Goal: Book appointment/travel/reservation

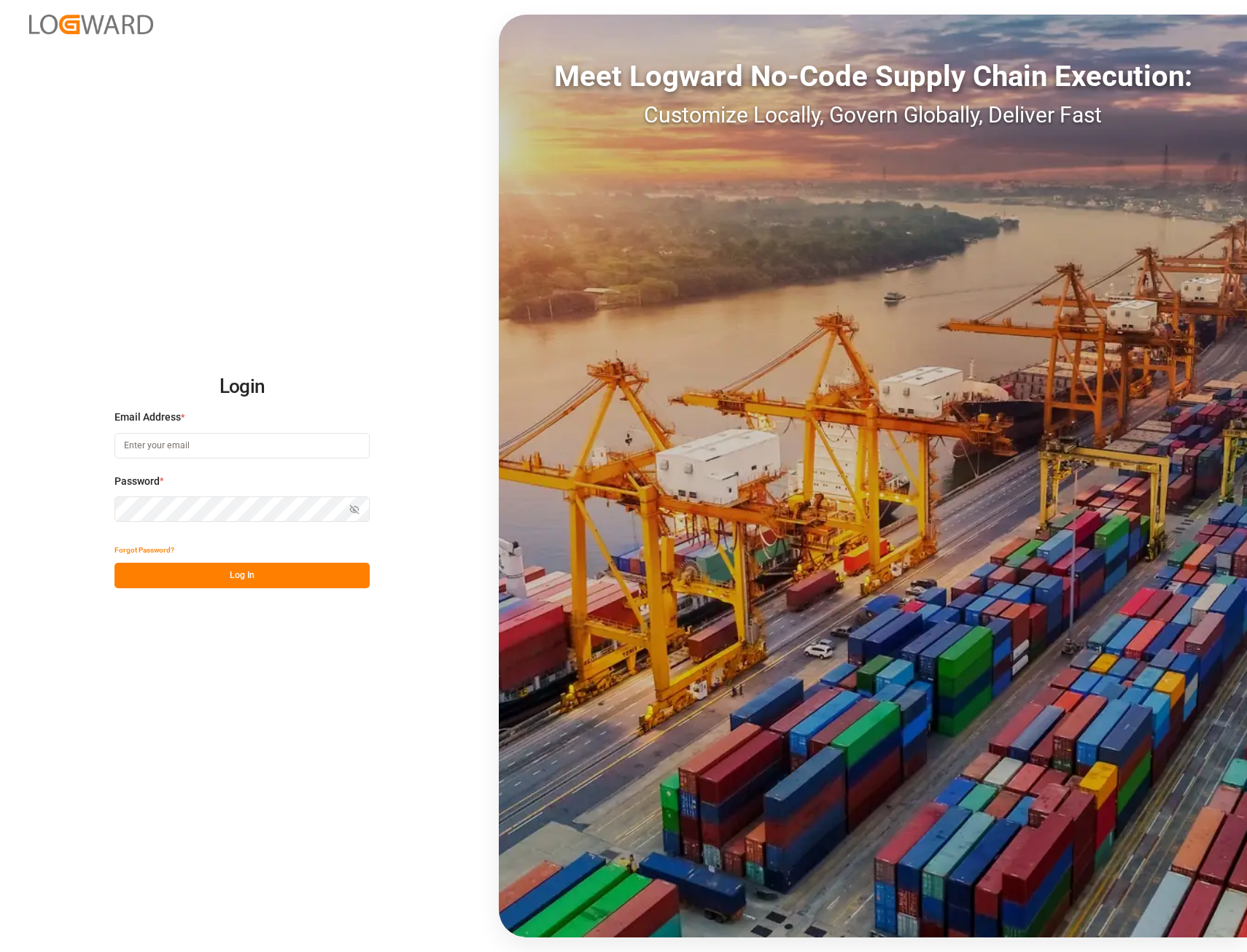
type input "[EMAIL_ADDRESS][PERSON_NAME][DOMAIN_NAME]"
click at [259, 575] on button "Log In" at bounding box center [242, 575] width 255 height 25
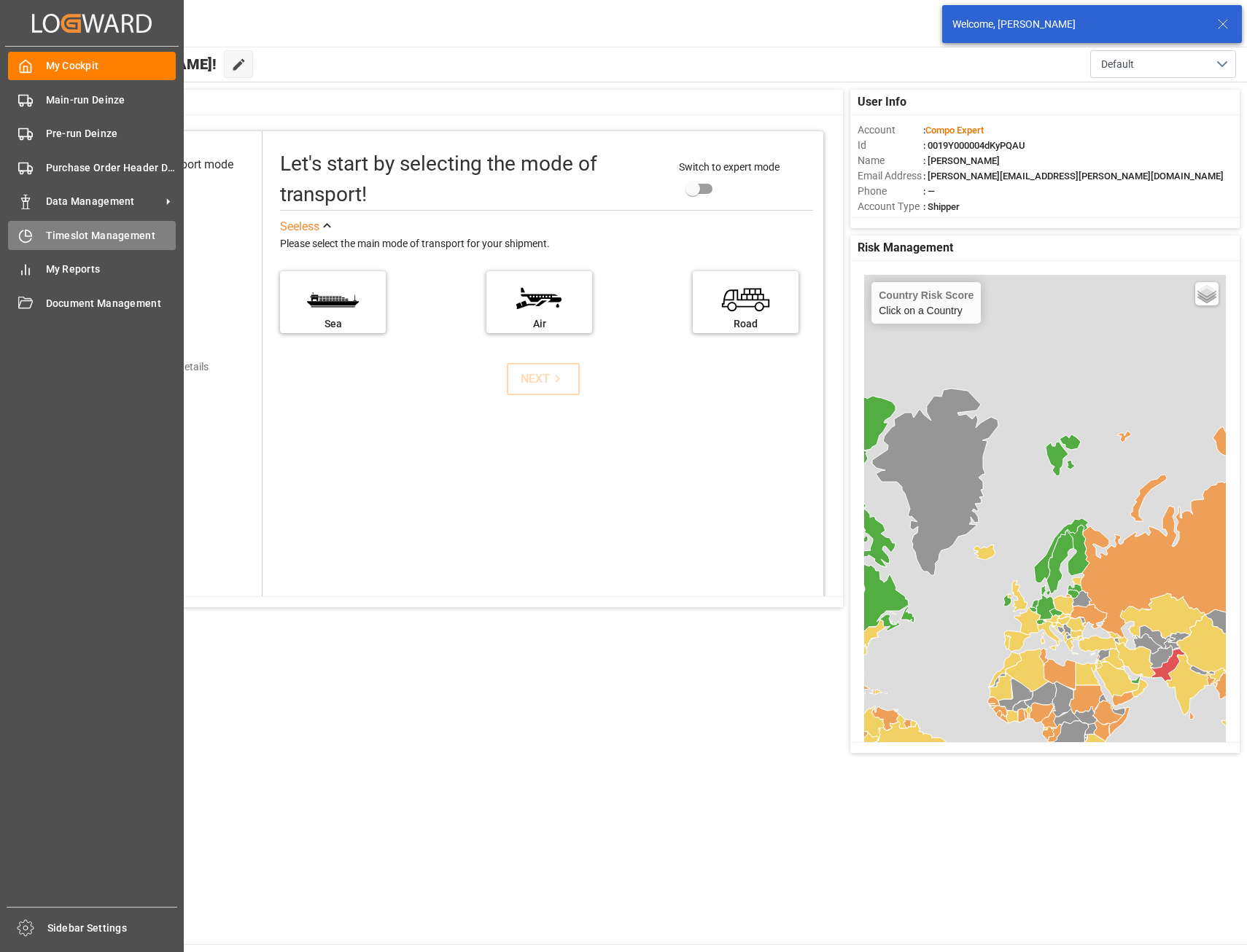
click at [91, 237] on span "Timeslot Management" at bounding box center [111, 235] width 131 height 16
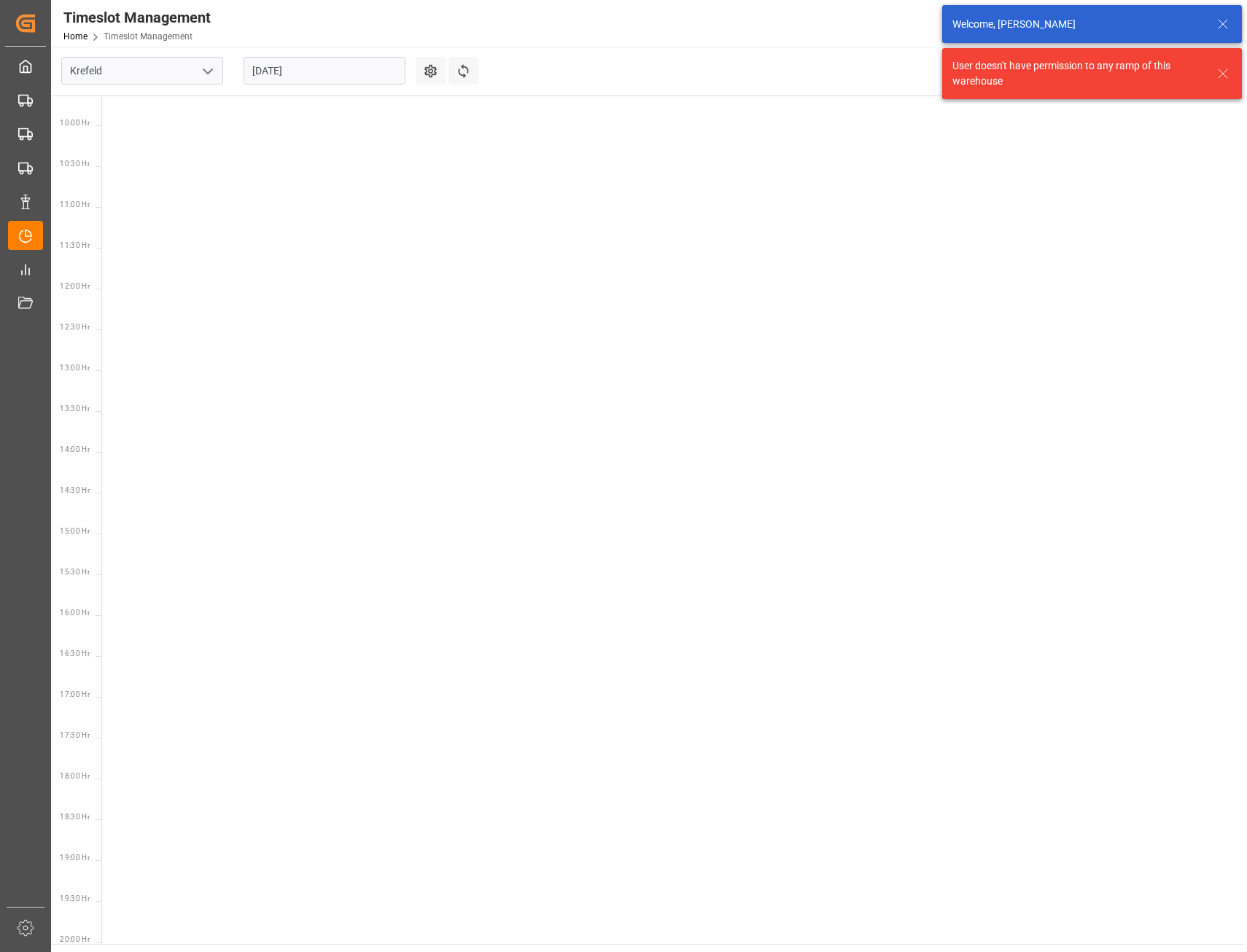
scroll to position [838, 0]
click at [211, 71] on icon "open menu" at bounding box center [207, 71] width 17 height 17
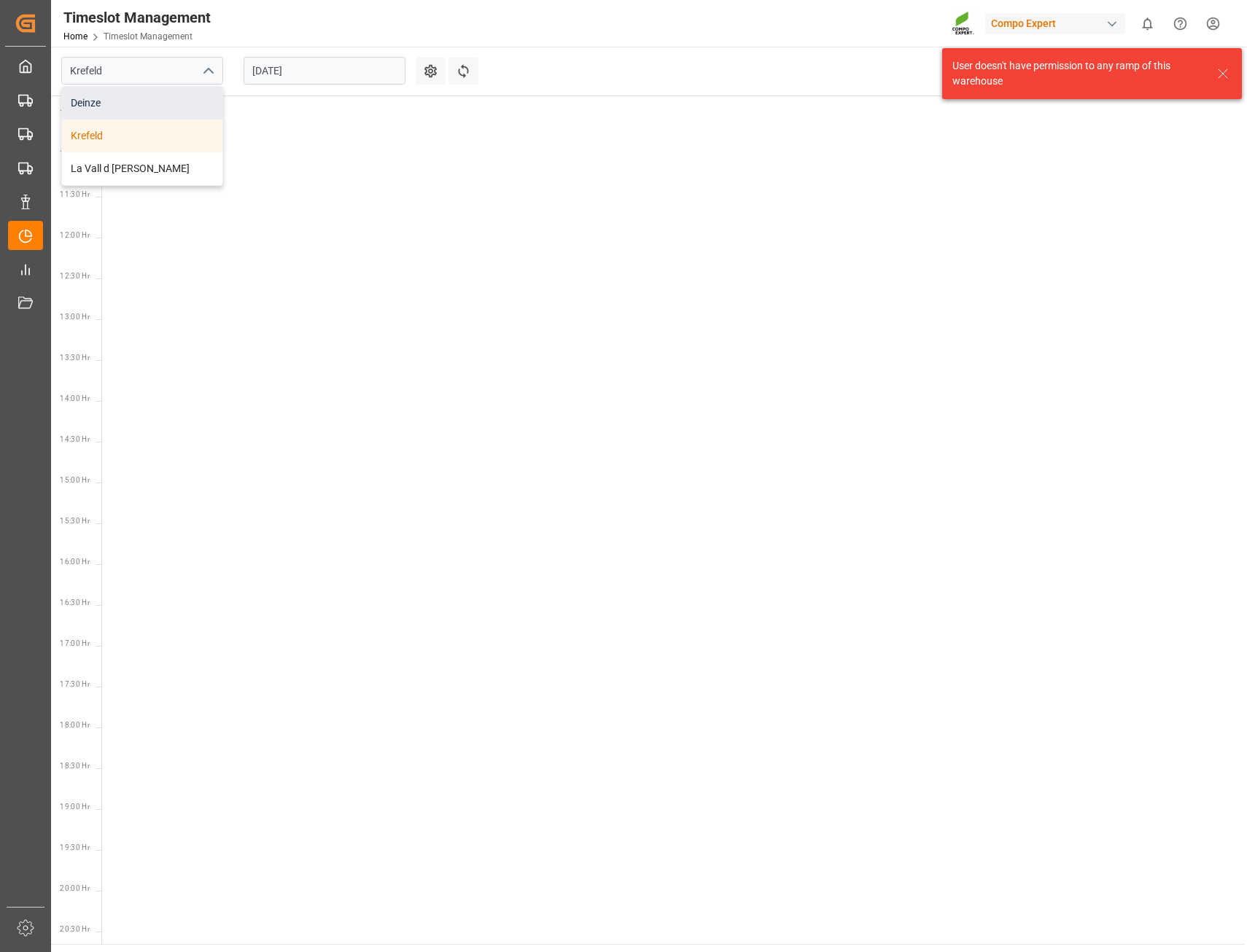
click at [85, 105] on div "Deinze" at bounding box center [142, 103] width 160 height 33
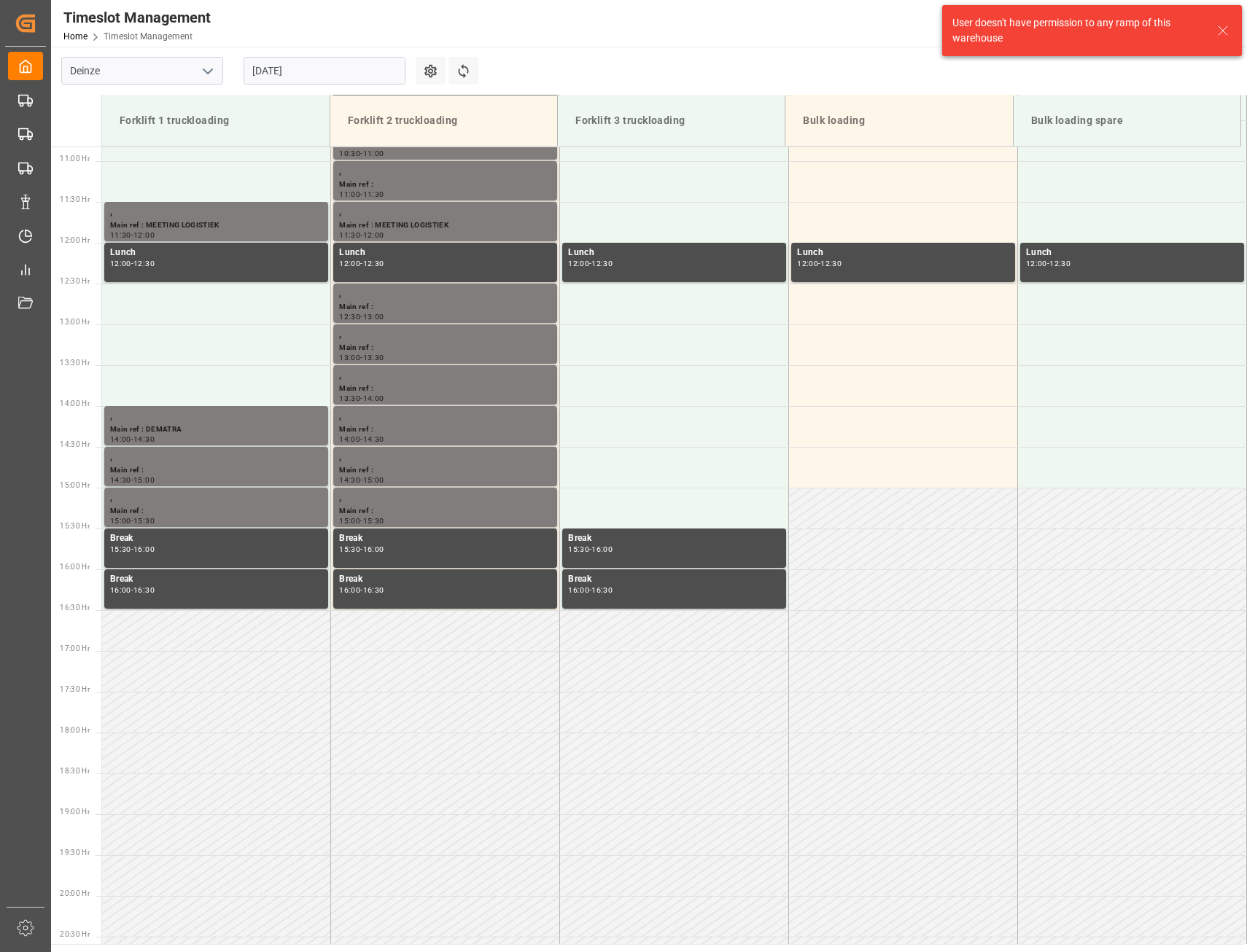
scroll to position [888, 0]
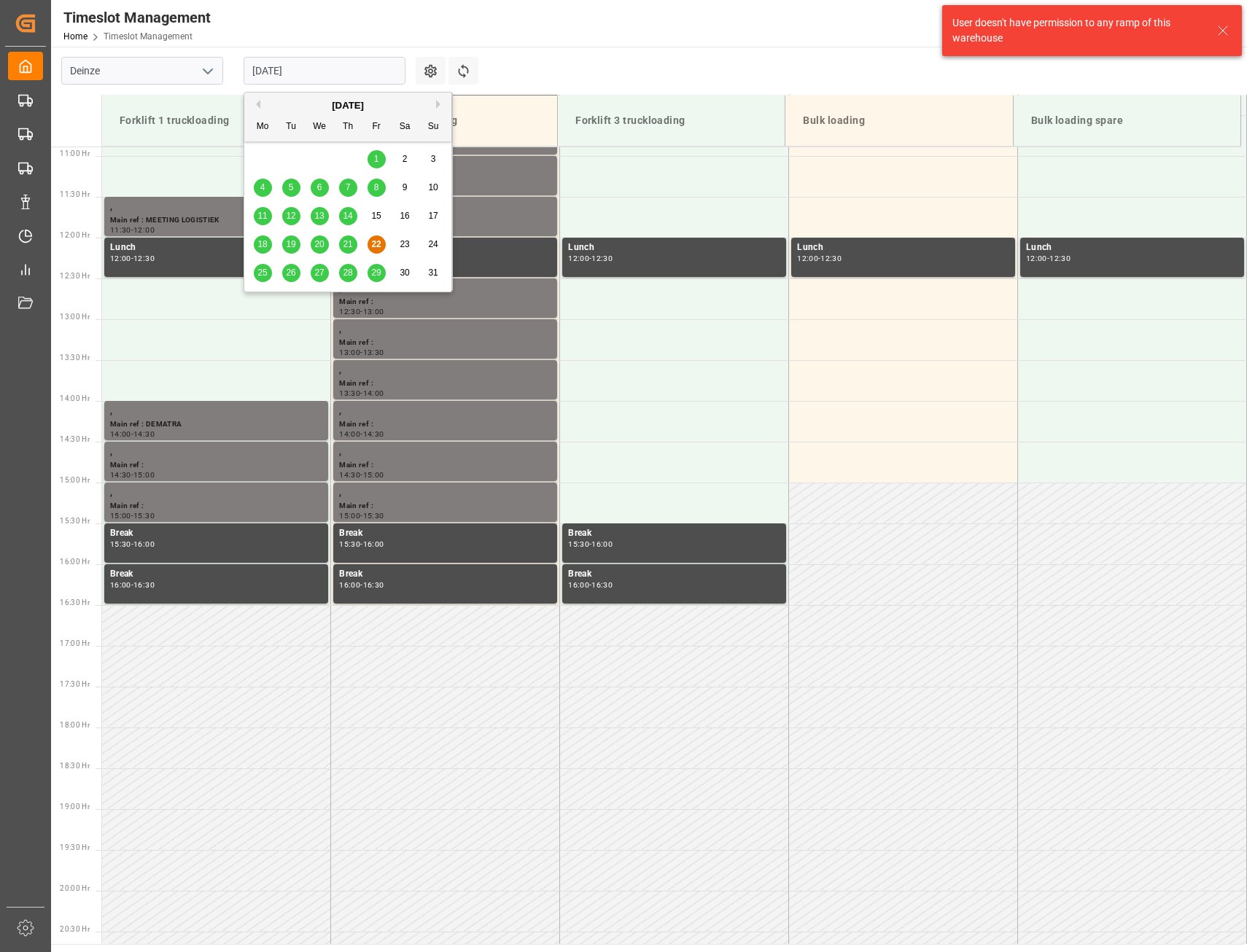
click at [338, 73] on input "[DATE]" at bounding box center [324, 71] width 162 height 28
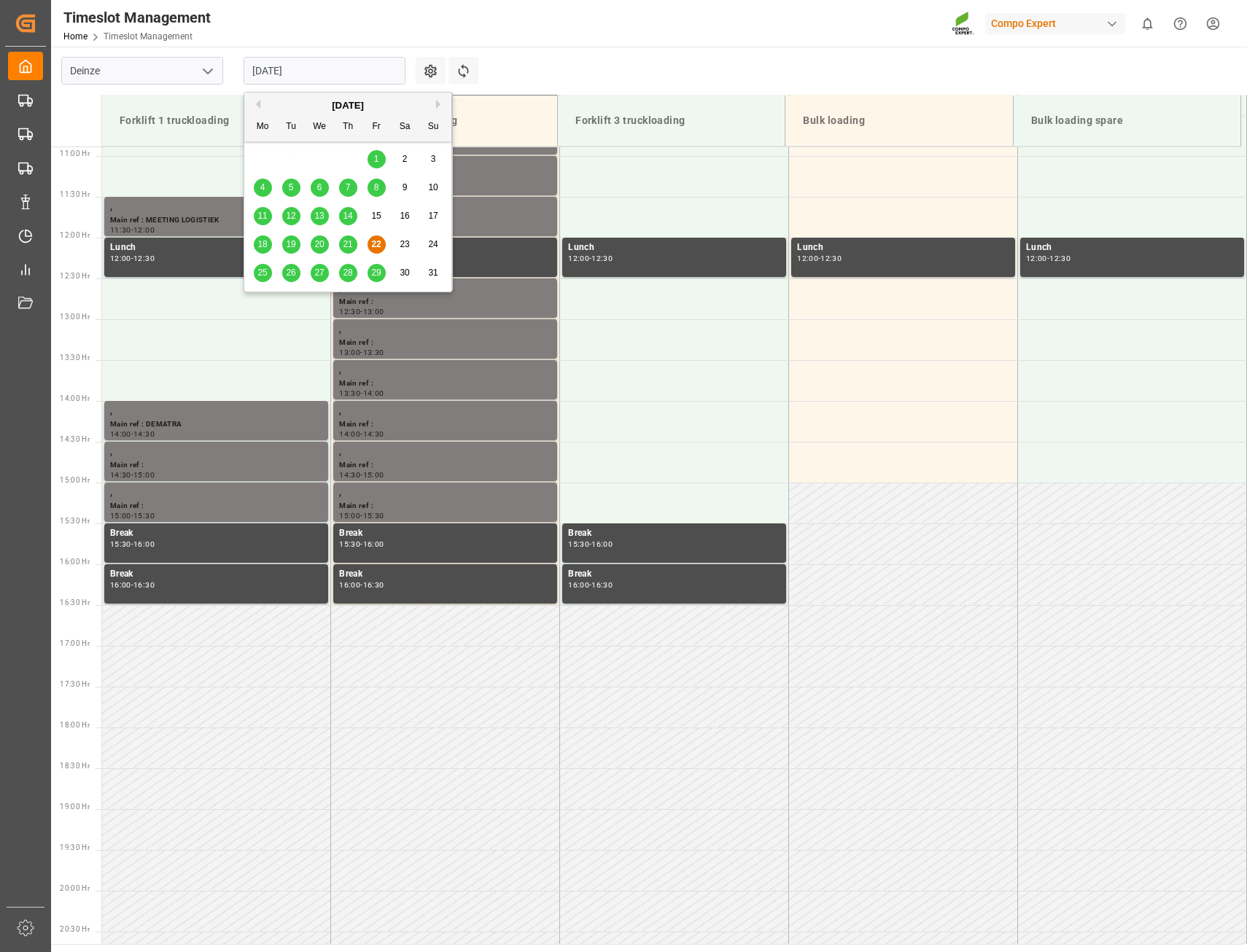
click at [434, 105] on div "[DATE]" at bounding box center [348, 106] width 207 height 15
click at [437, 105] on button "Next Month" at bounding box center [440, 104] width 9 height 9
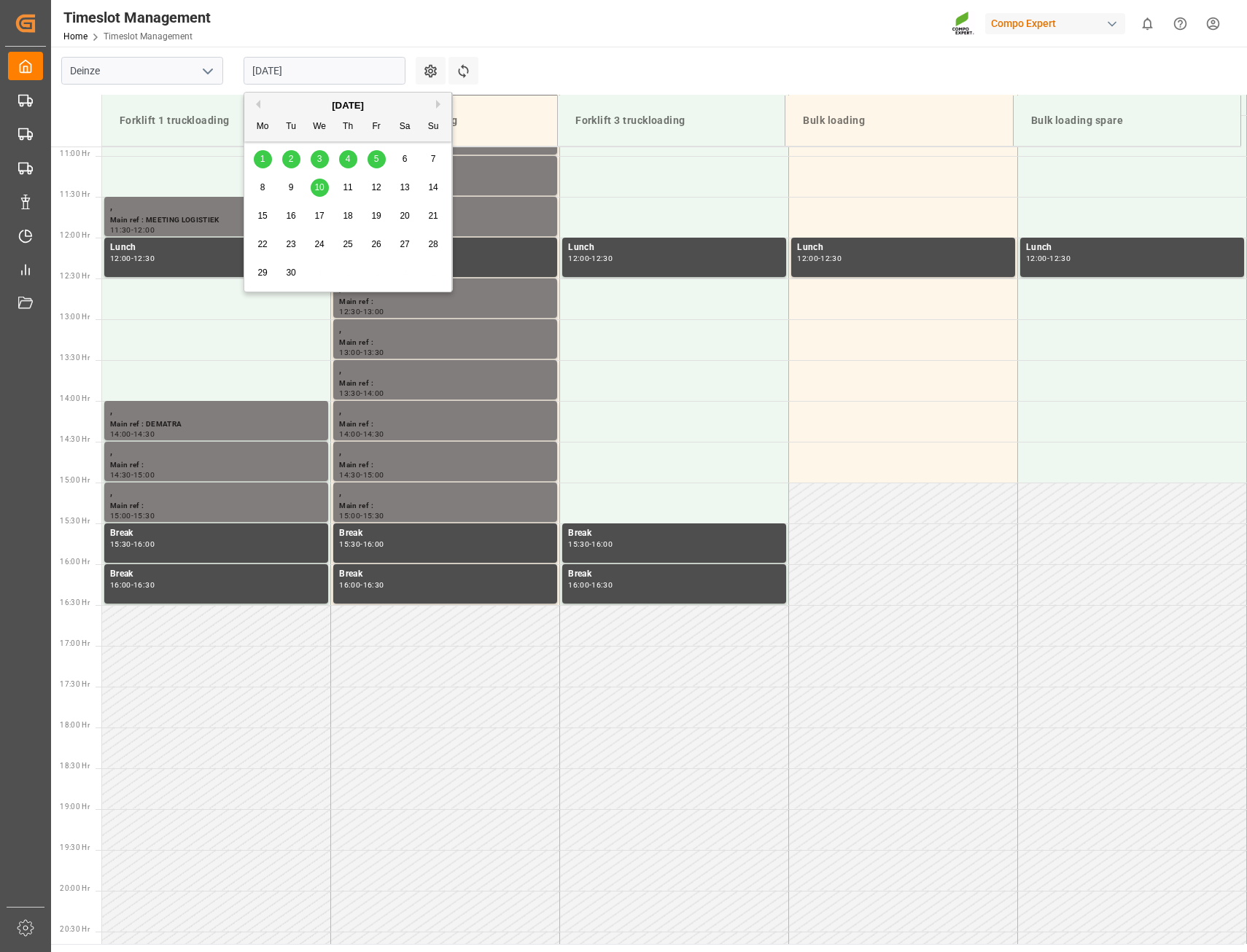
click at [263, 163] on span "1" at bounding box center [263, 158] width 5 height 10
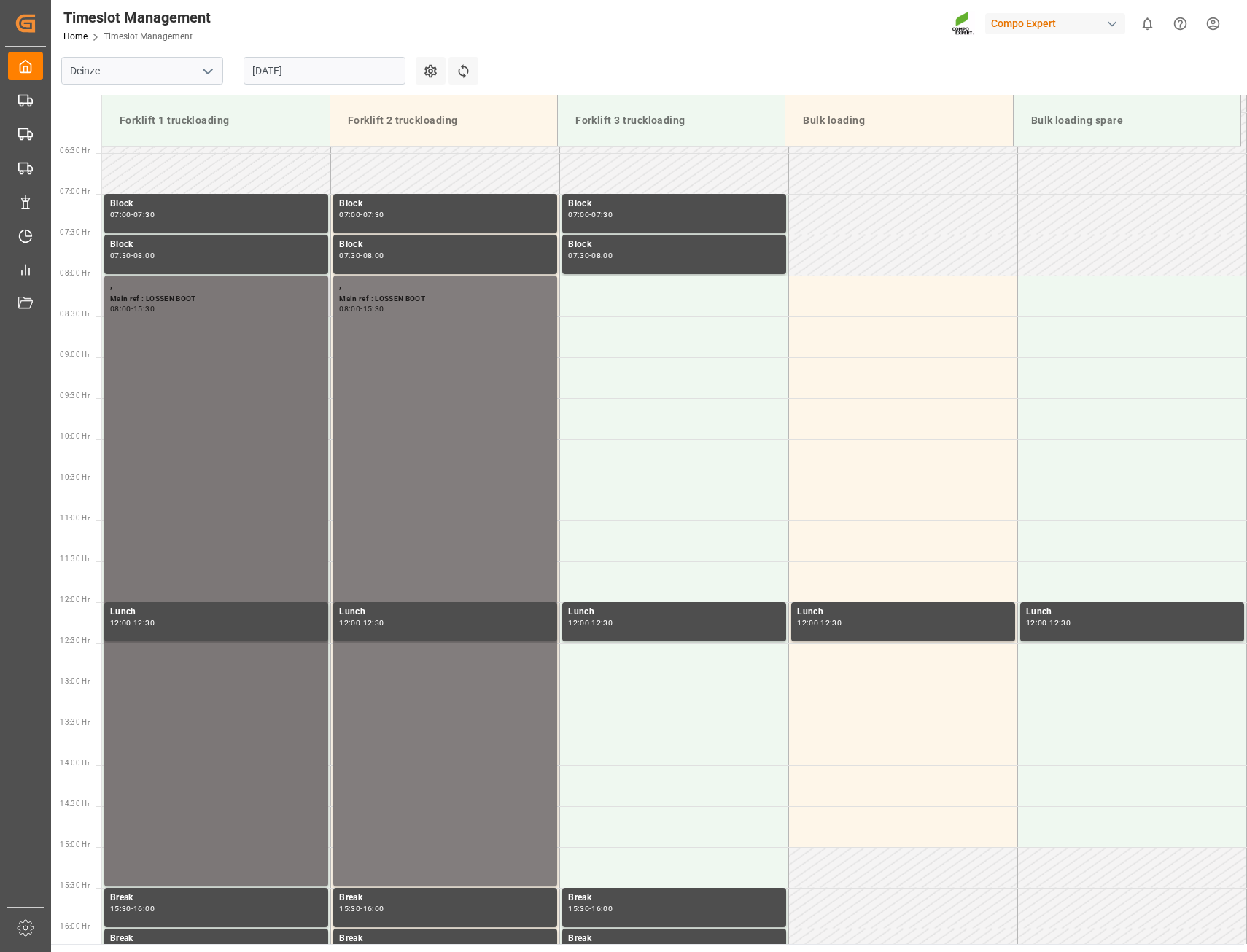
scroll to position [597, 0]
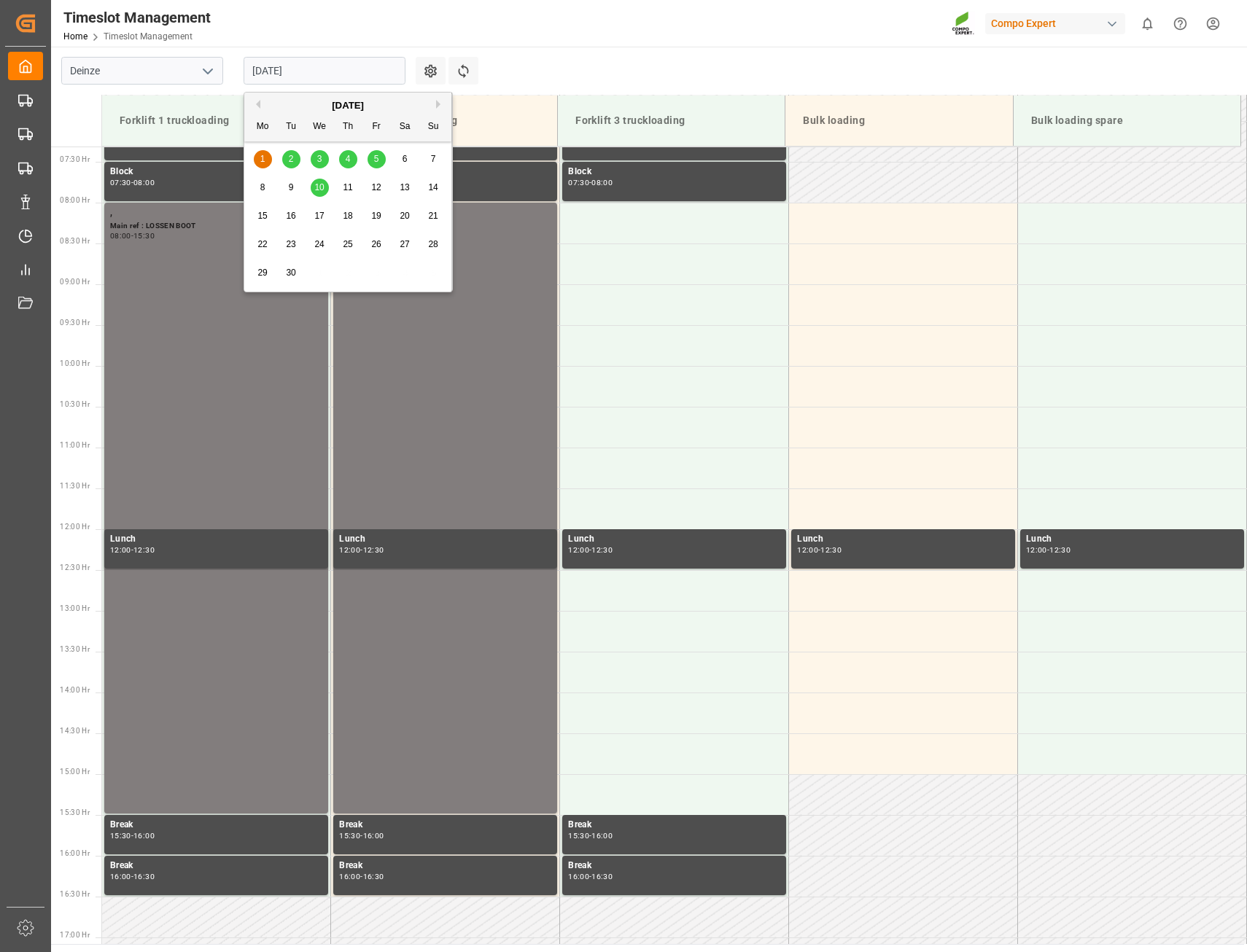
click at [328, 71] on input "[DATE]" at bounding box center [324, 71] width 162 height 28
click at [294, 158] on div "2" at bounding box center [292, 159] width 18 height 17
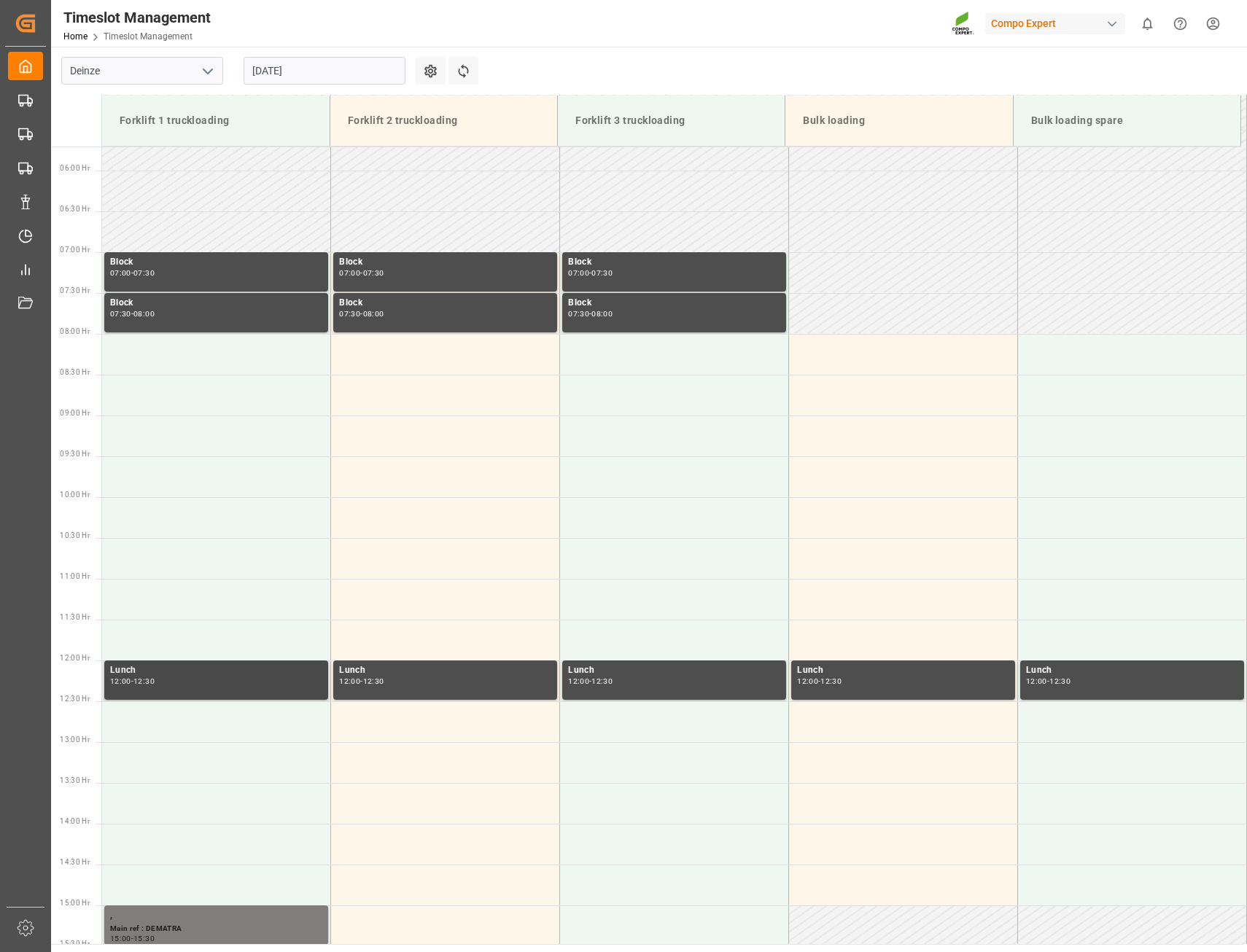
scroll to position [378, 0]
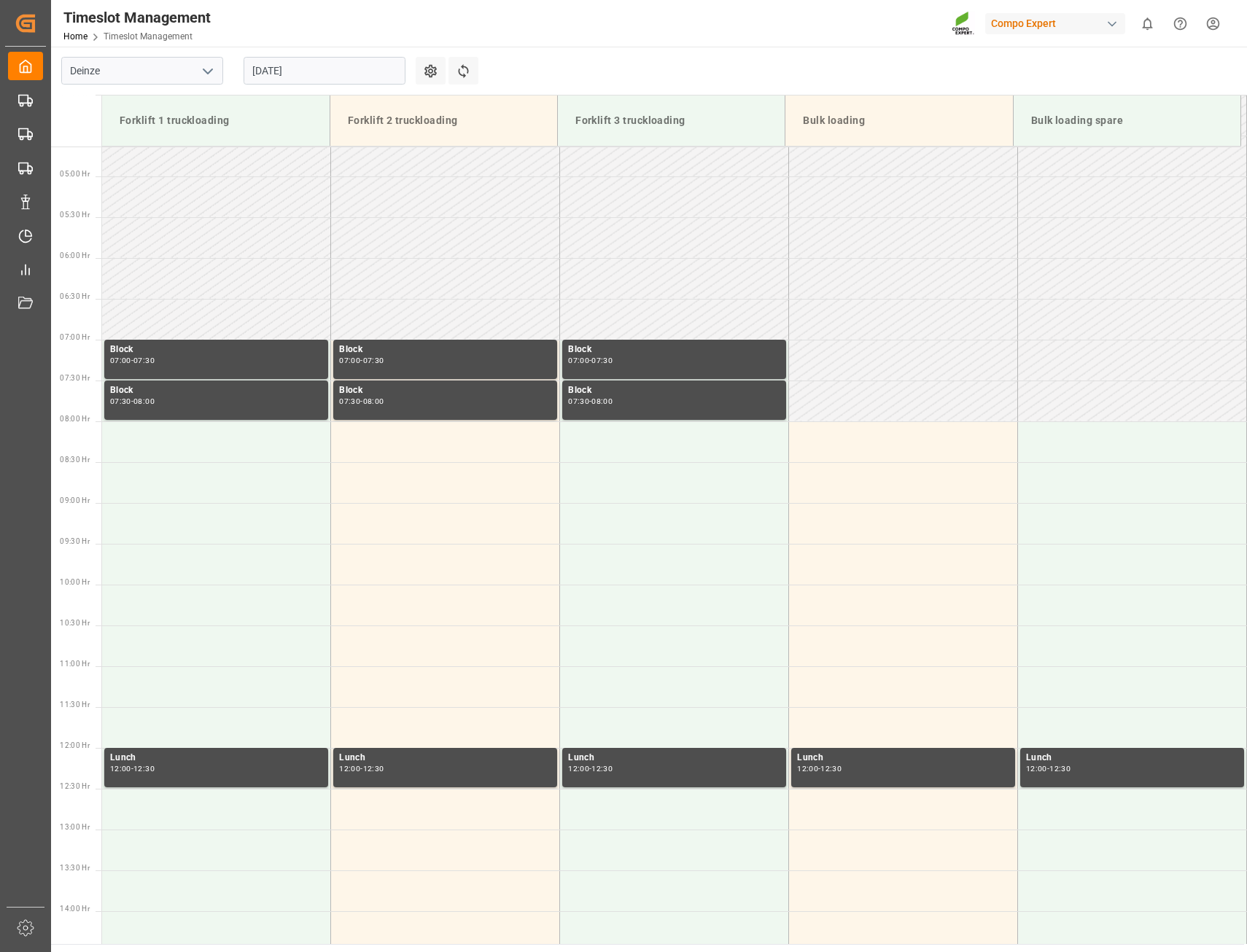
click at [393, 71] on input "[DATE]" at bounding box center [324, 71] width 162 height 28
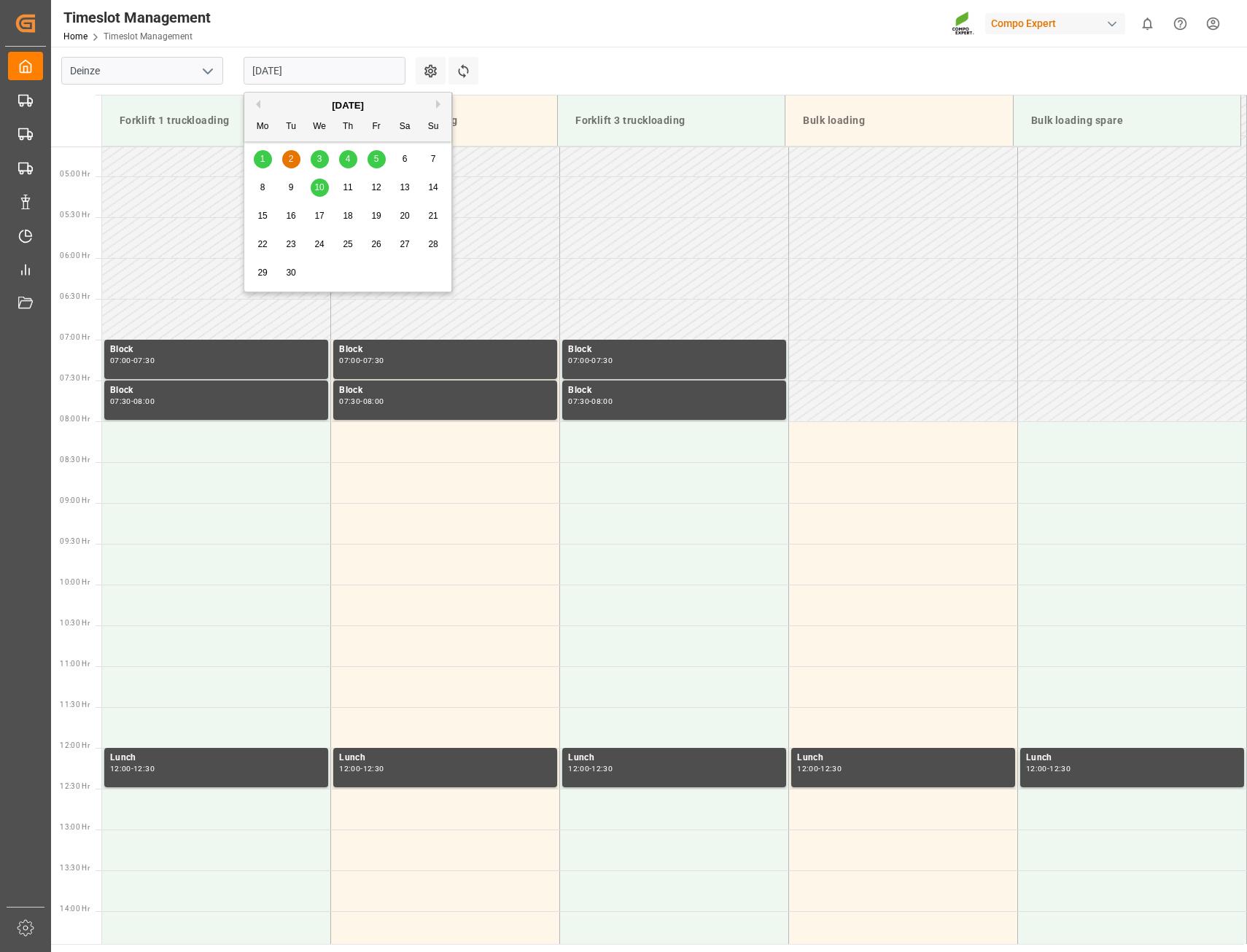
click at [269, 157] on div "1" at bounding box center [263, 159] width 18 height 17
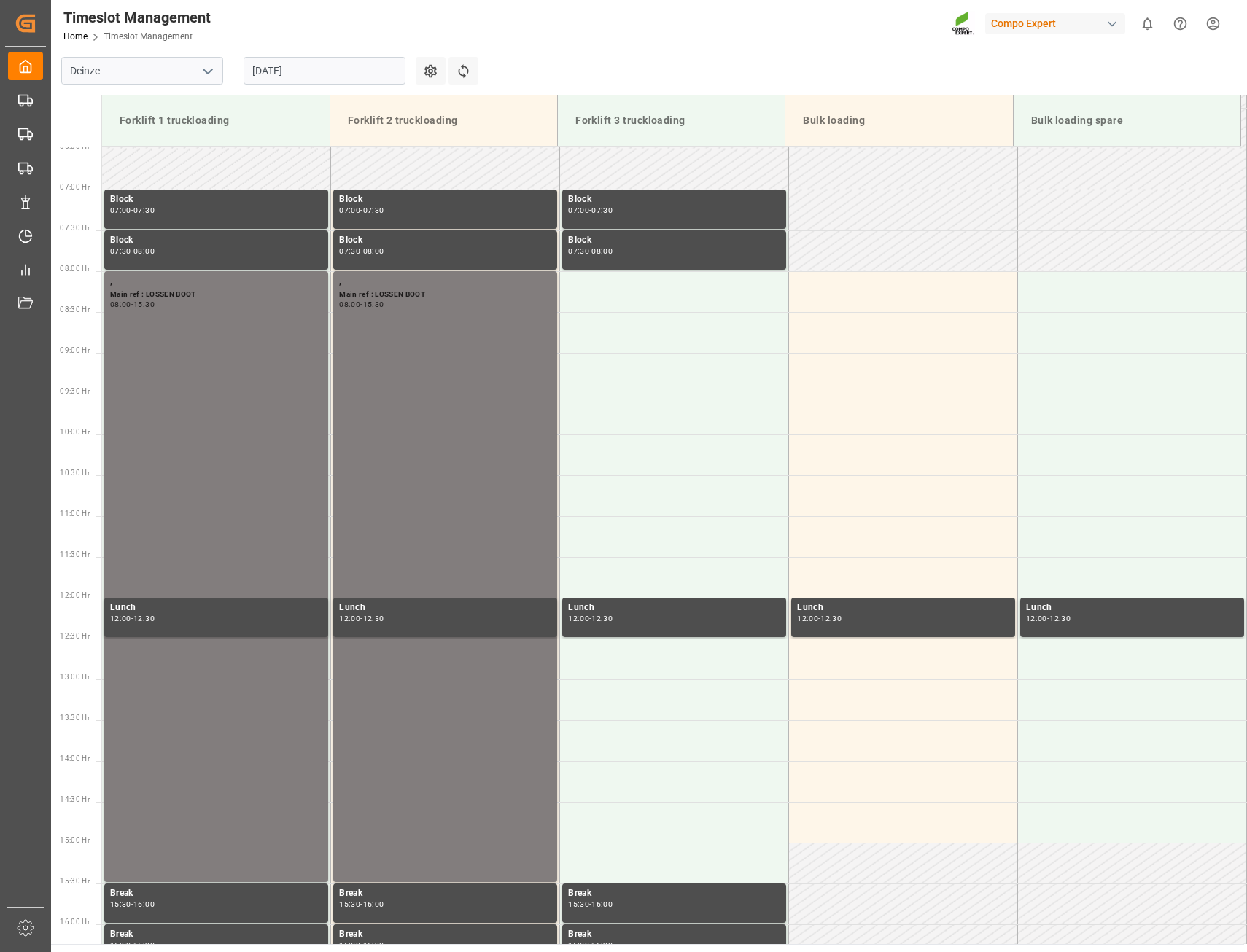
scroll to position [524, 0]
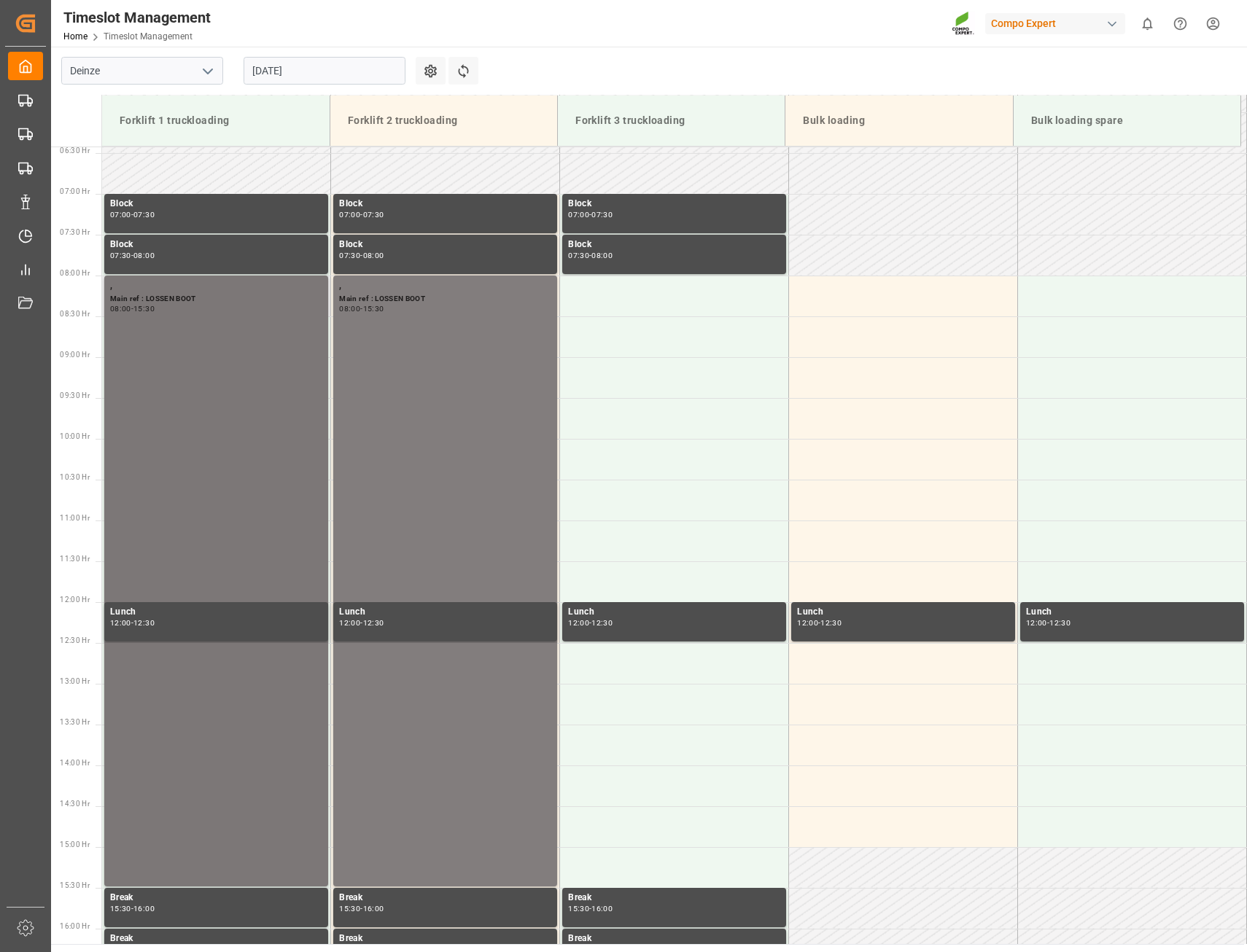
click at [152, 349] on div ", Main ref : LOSSEN BOOT 08:00 - 15:30" at bounding box center [216, 581] width 212 height 605
click at [390, 72] on input "[DATE]" at bounding box center [324, 71] width 162 height 28
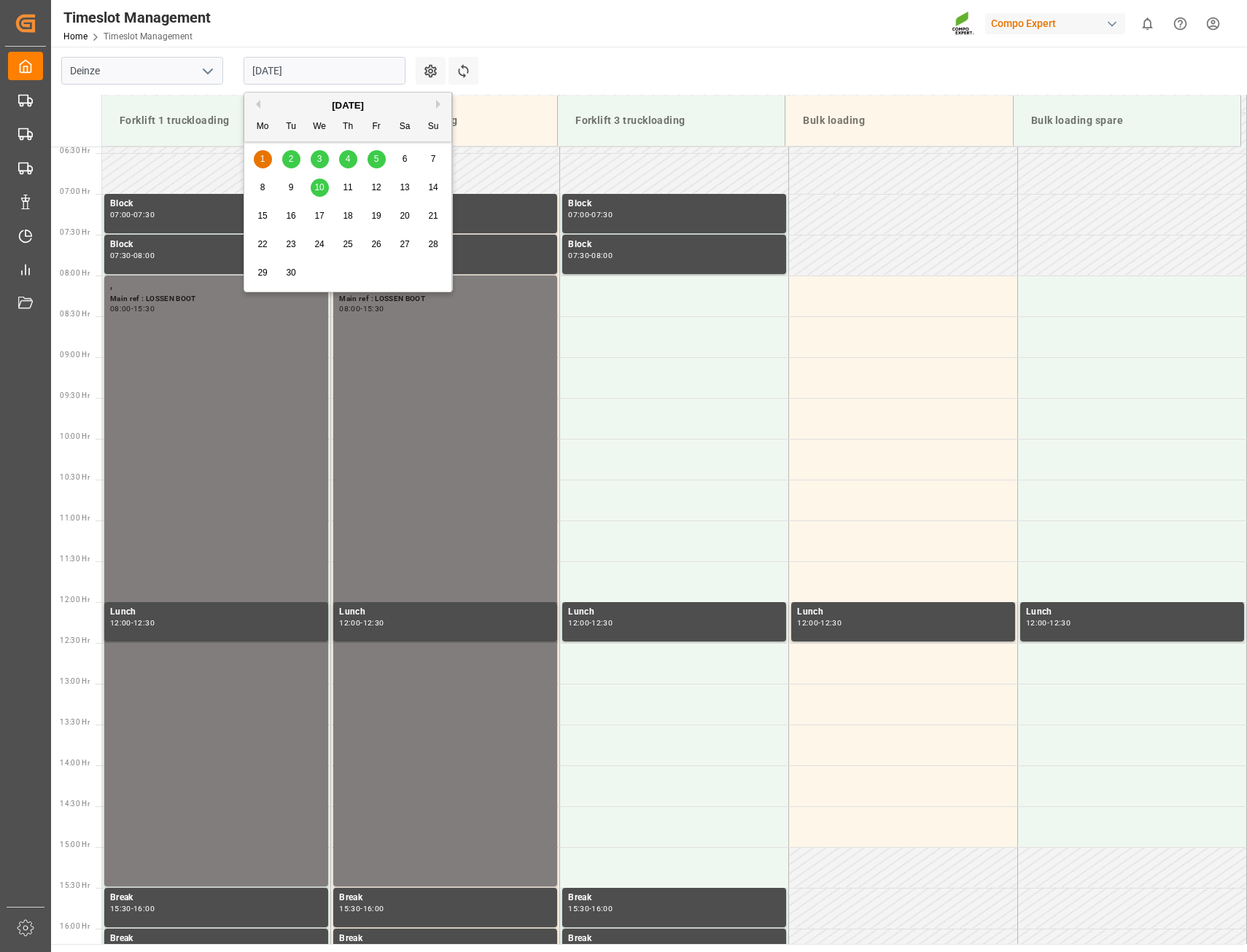
click at [292, 156] on span "2" at bounding box center [292, 158] width 5 height 10
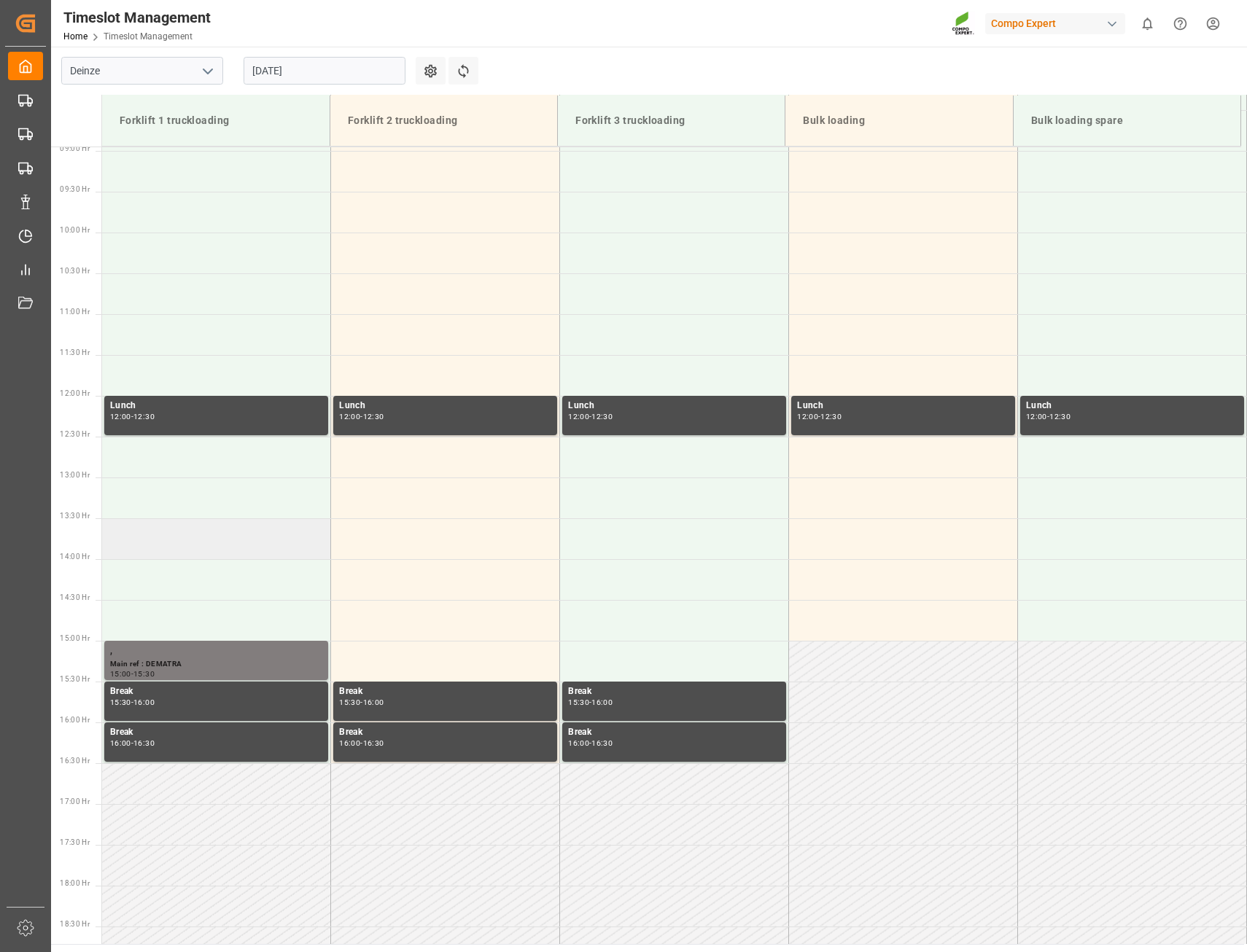
scroll to position [597, 0]
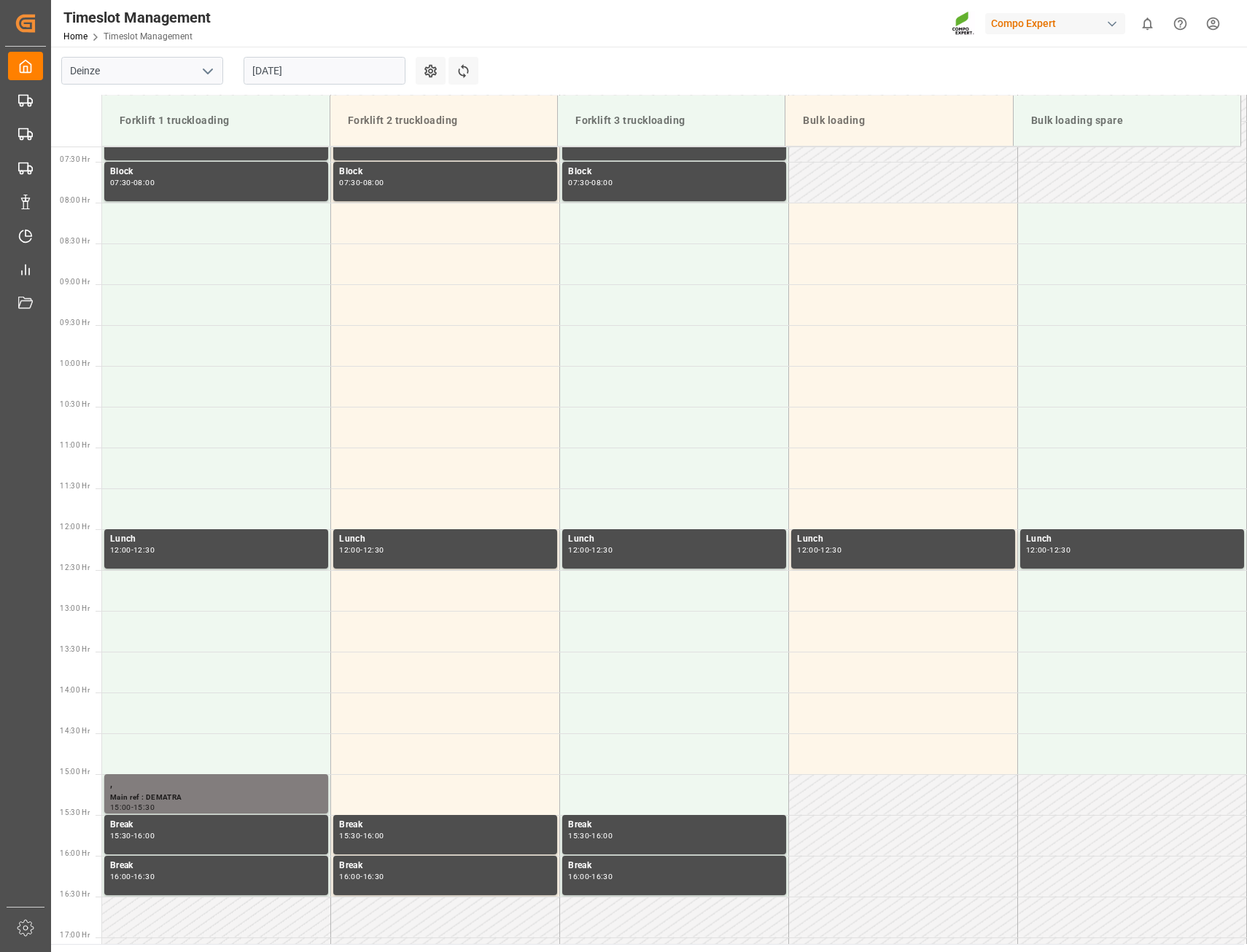
click at [318, 73] on input "[DATE]" at bounding box center [324, 71] width 162 height 28
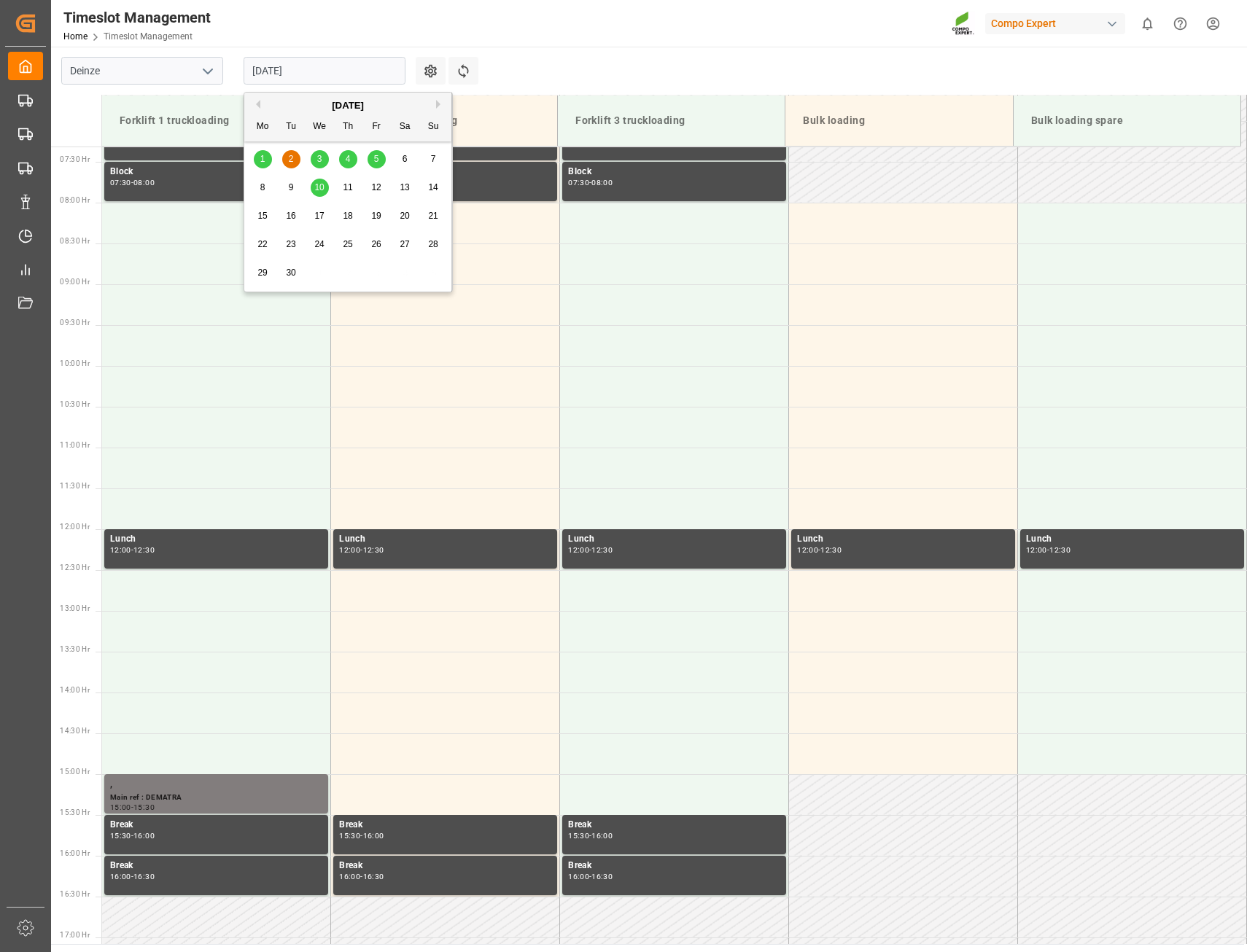
click at [314, 158] on div "3" at bounding box center [319, 159] width 18 height 17
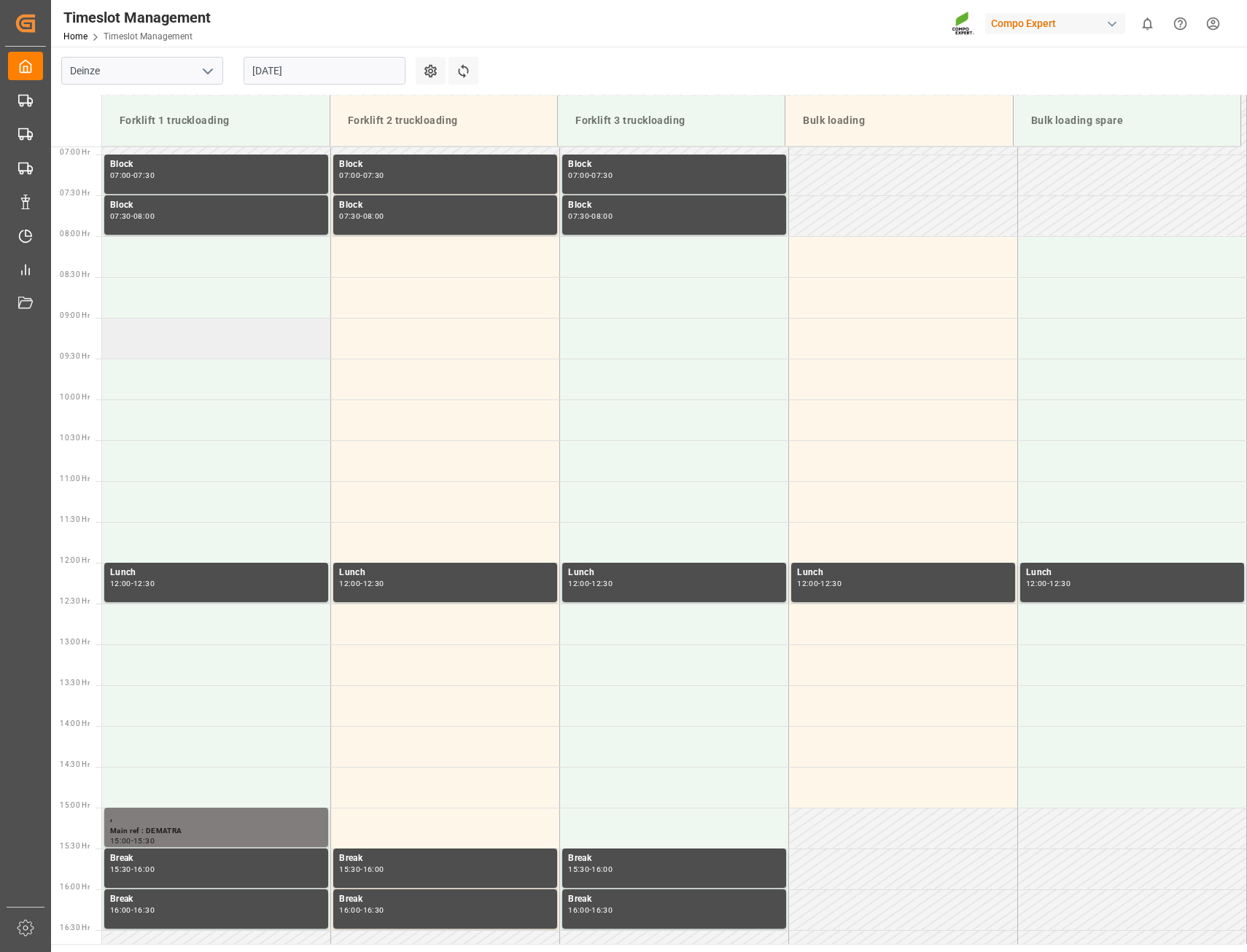
scroll to position [562, 0]
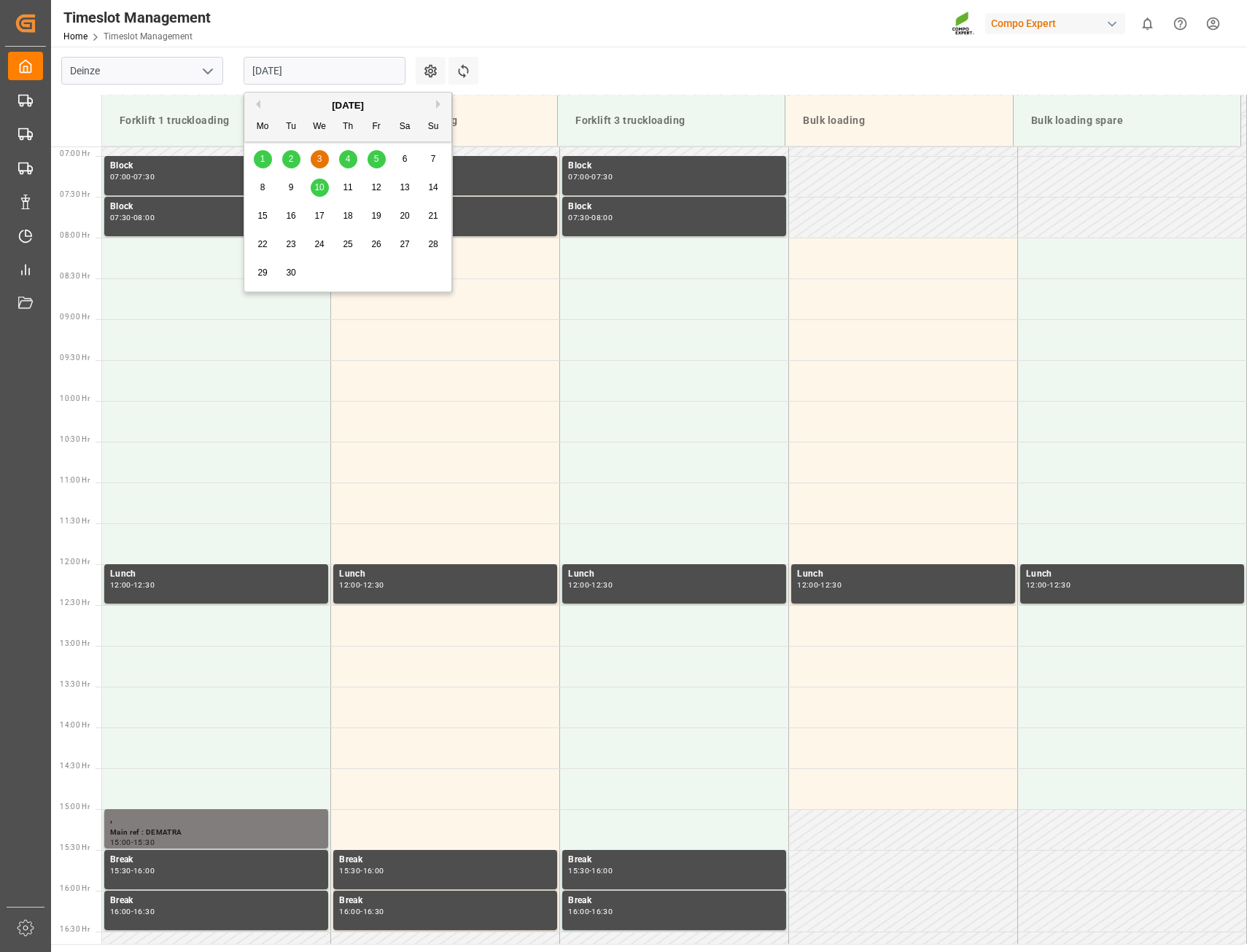
click at [298, 69] on input "[DATE]" at bounding box center [324, 71] width 162 height 28
click at [346, 154] on span "4" at bounding box center [348, 158] width 5 height 10
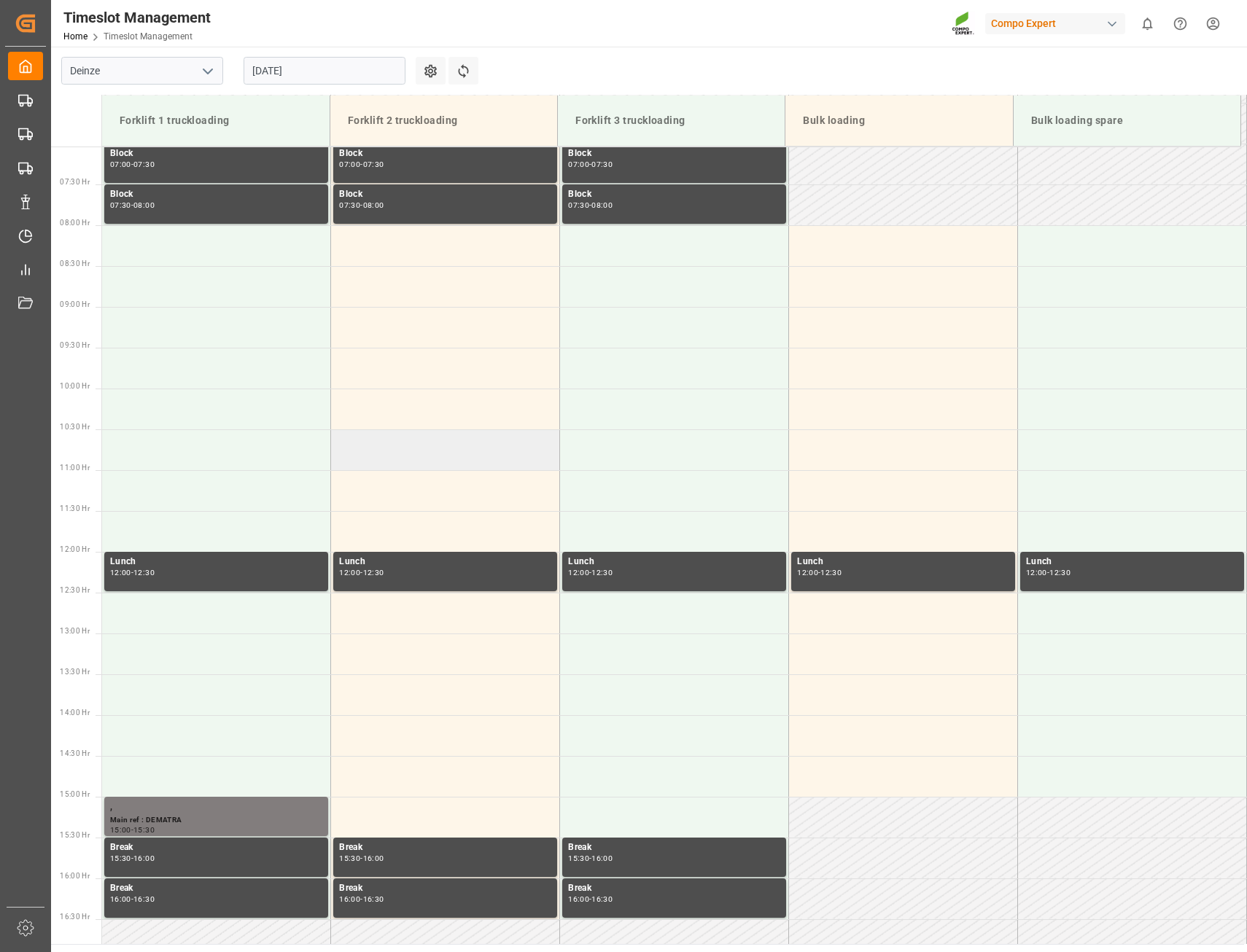
scroll to position [513, 0]
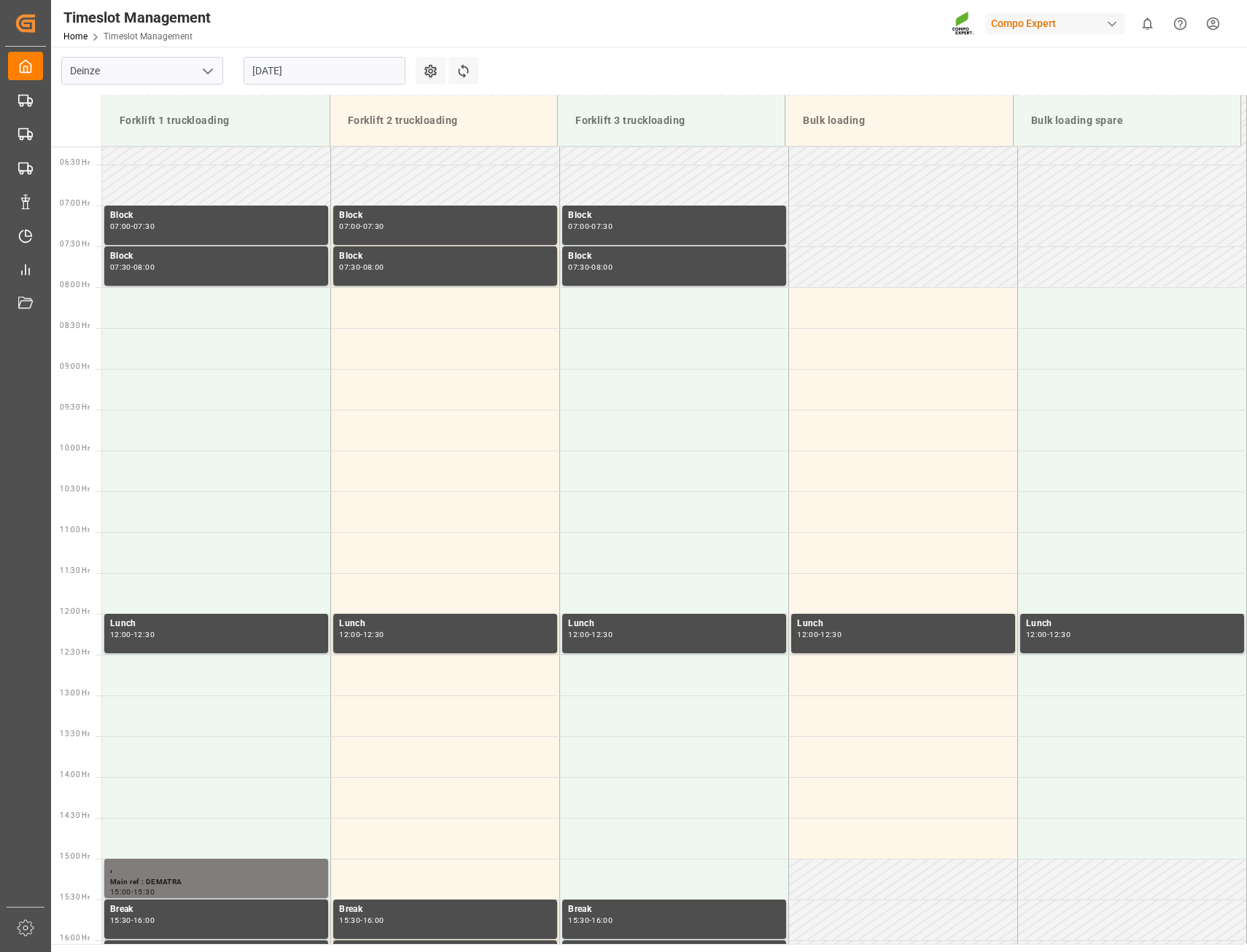
click at [374, 73] on input "[DATE]" at bounding box center [324, 71] width 162 height 28
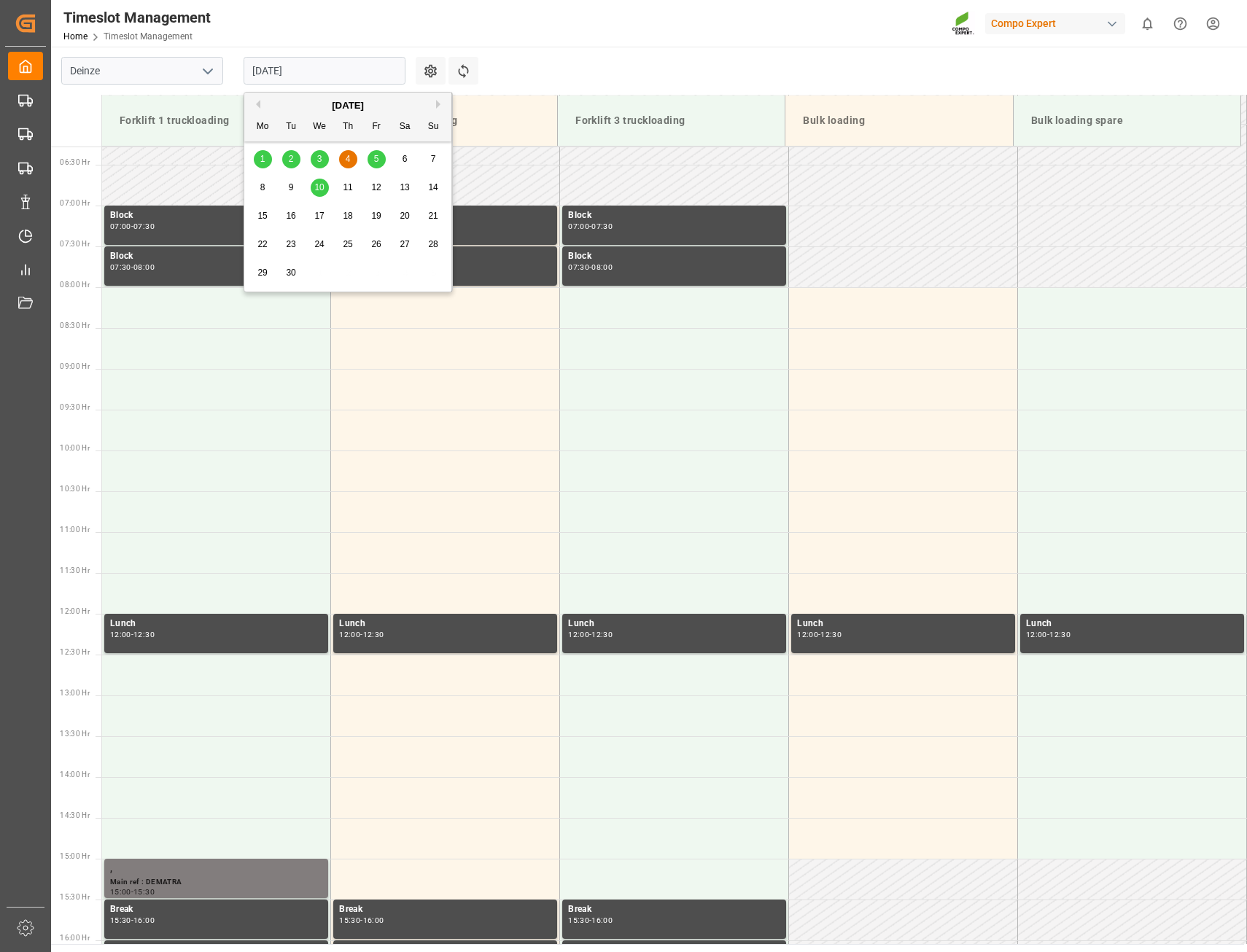
click at [374, 156] on span "5" at bounding box center [376, 158] width 5 height 10
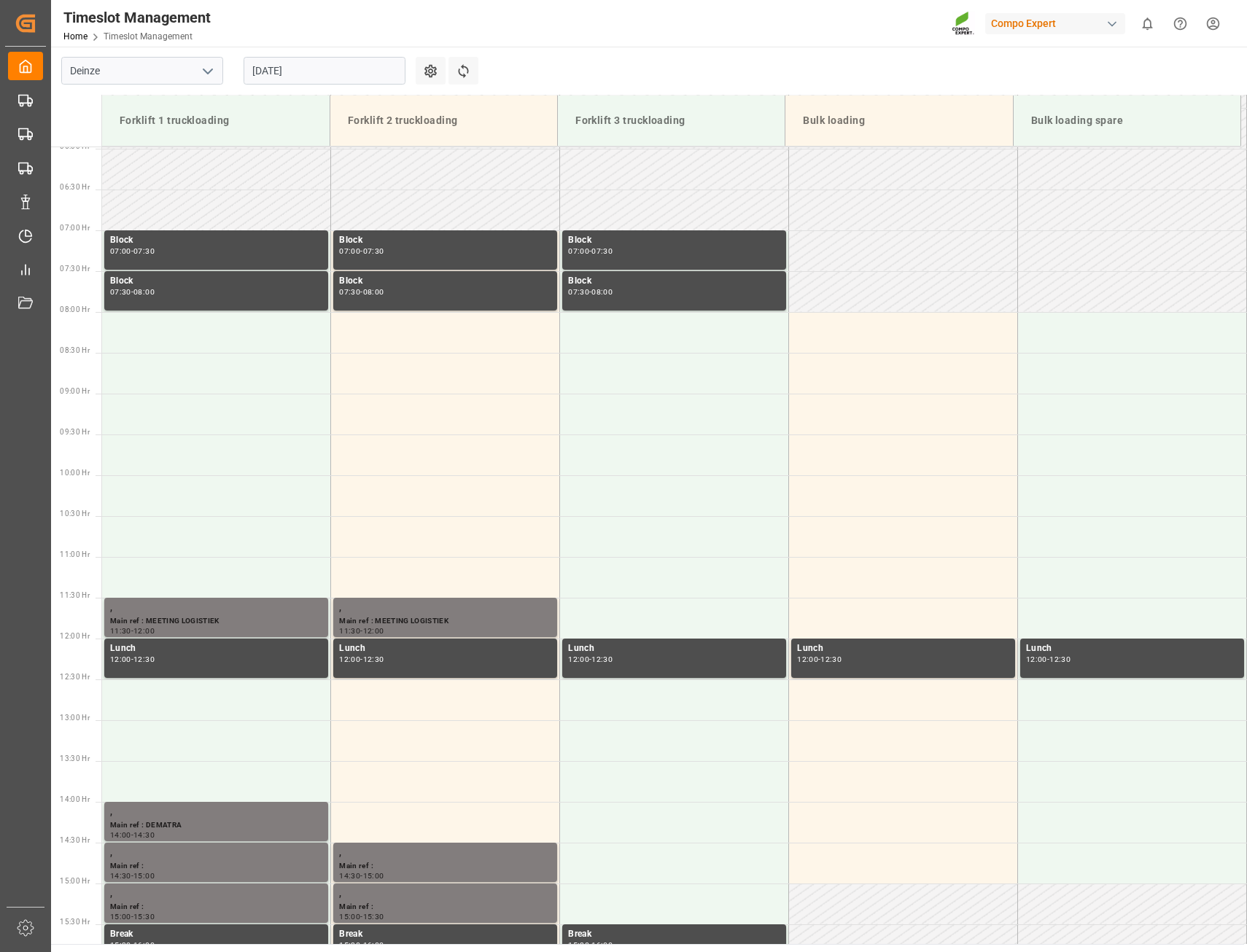
scroll to position [453, 0]
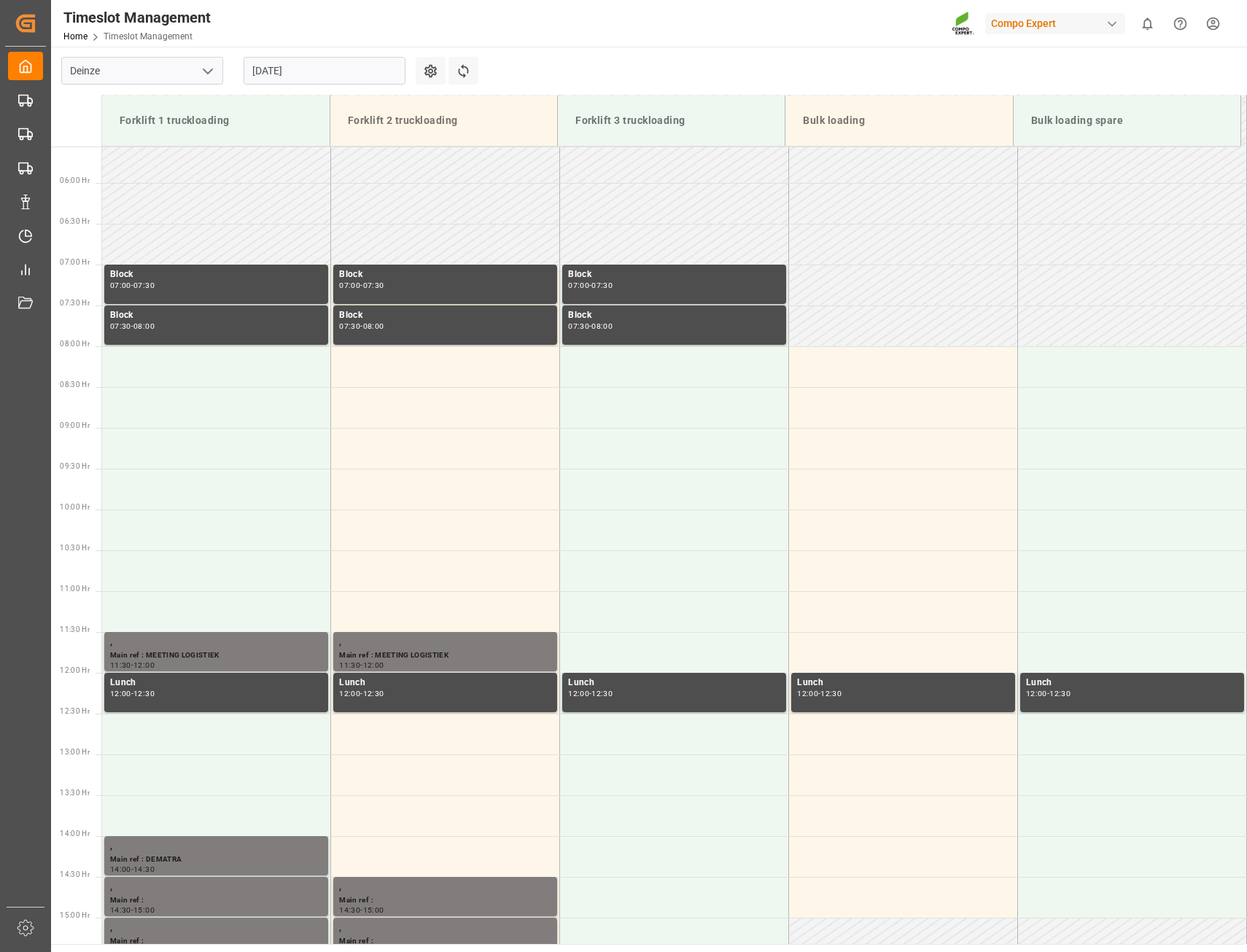
click at [362, 75] on input "[DATE]" at bounding box center [324, 71] width 162 height 28
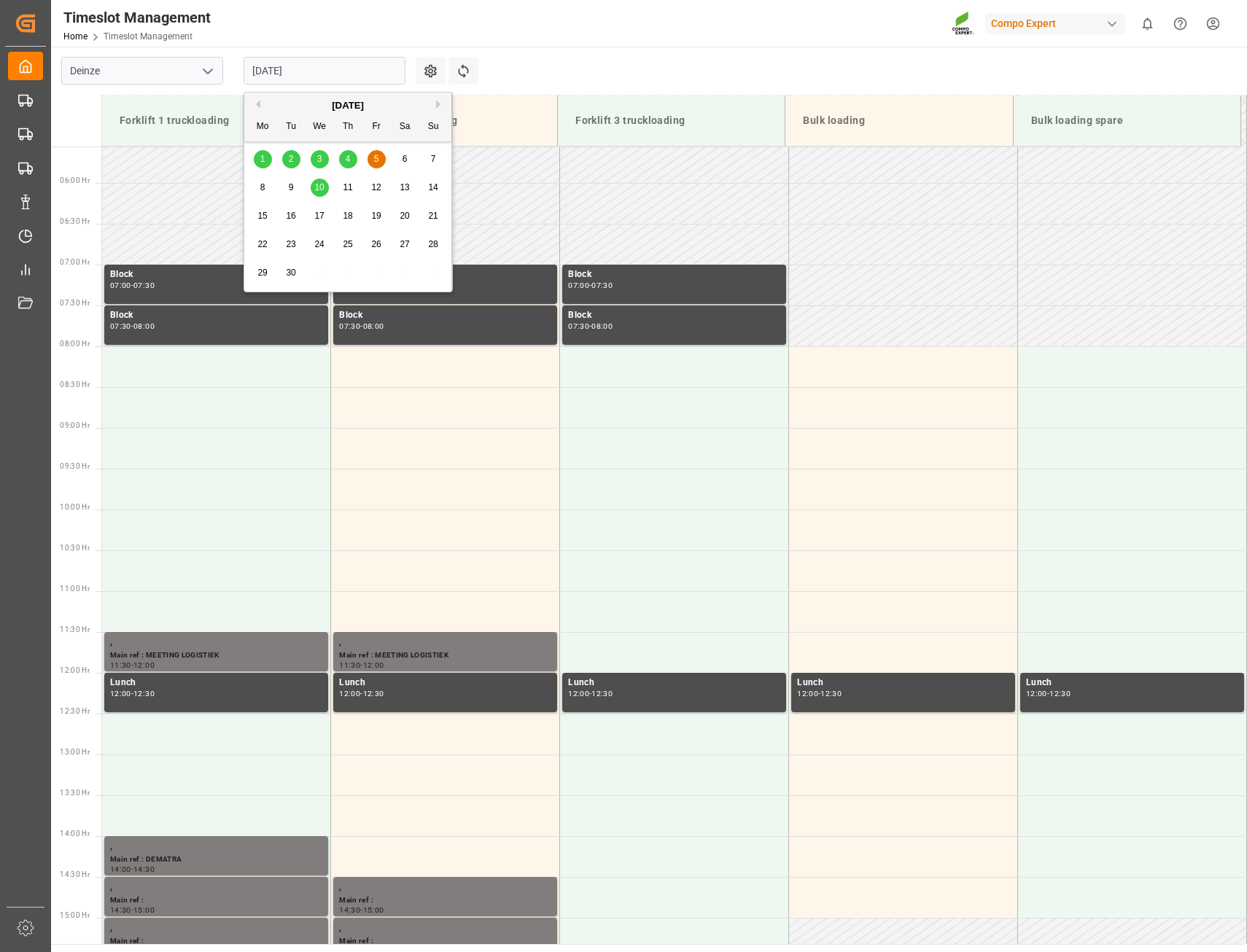
click at [319, 187] on span "10" at bounding box center [319, 187] width 10 height 10
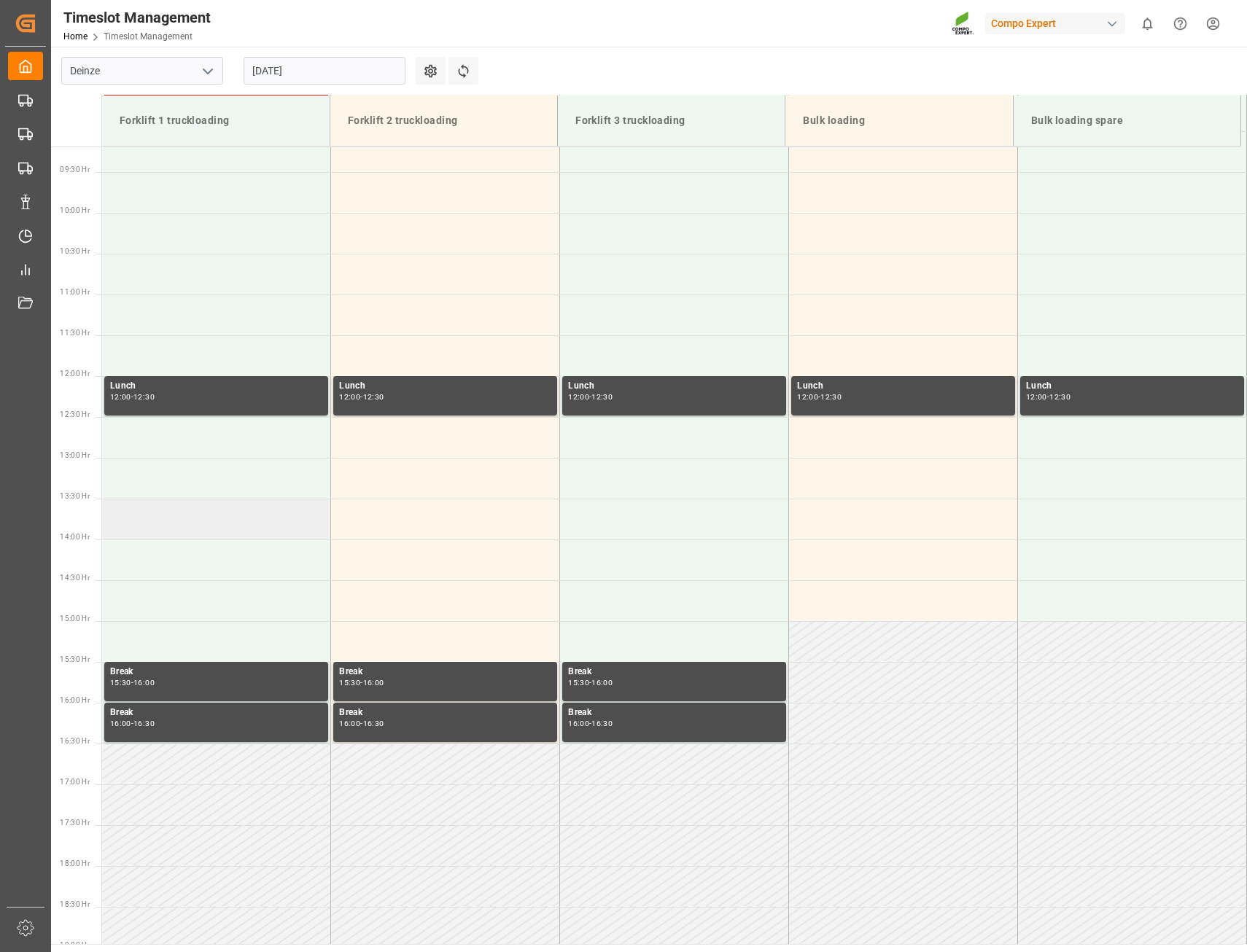
scroll to position [524, 0]
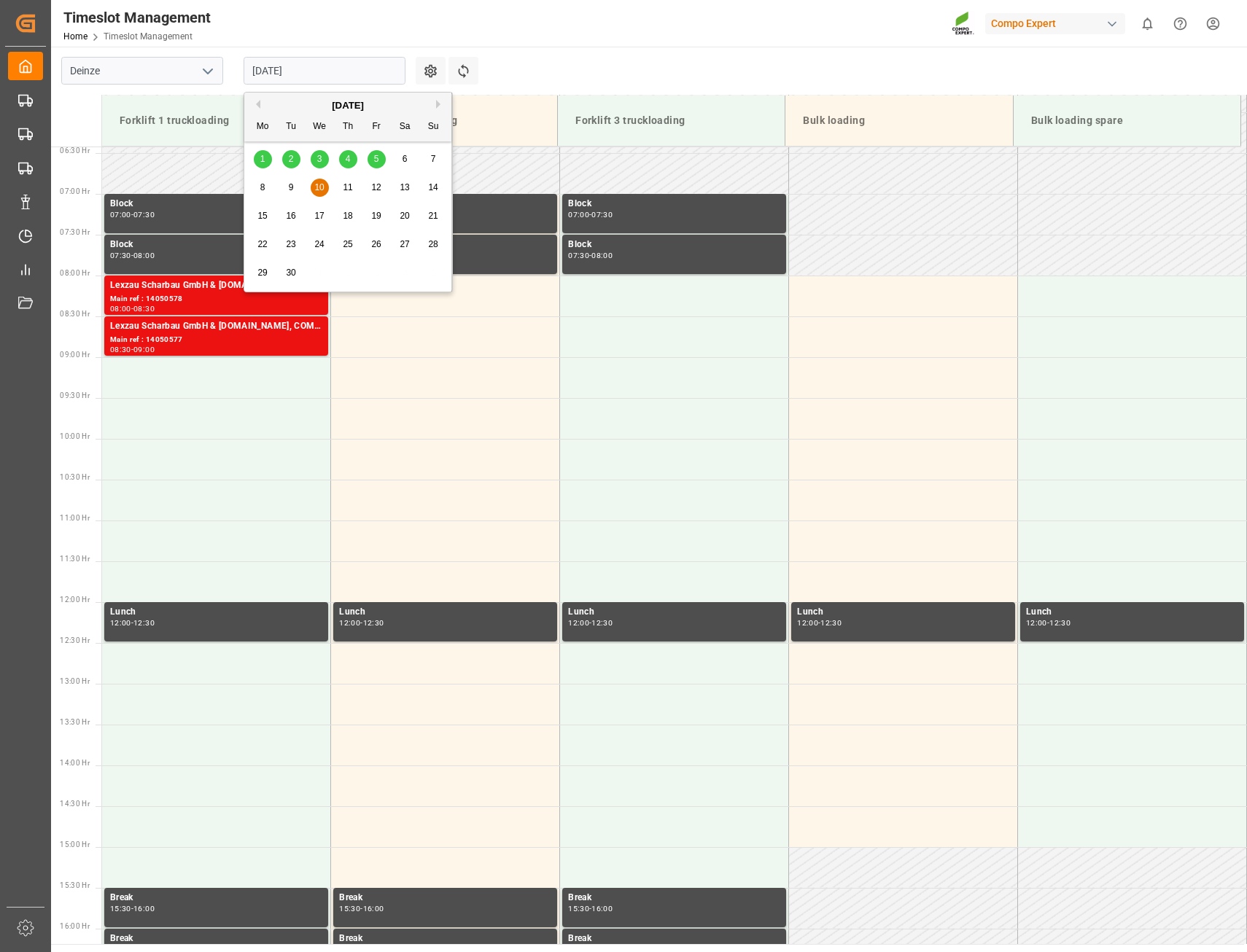
click at [348, 65] on input "[DATE]" at bounding box center [324, 71] width 162 height 28
click at [262, 104] on div "[DATE]" at bounding box center [348, 106] width 207 height 15
click at [259, 103] on button "Previous Month" at bounding box center [256, 104] width 9 height 9
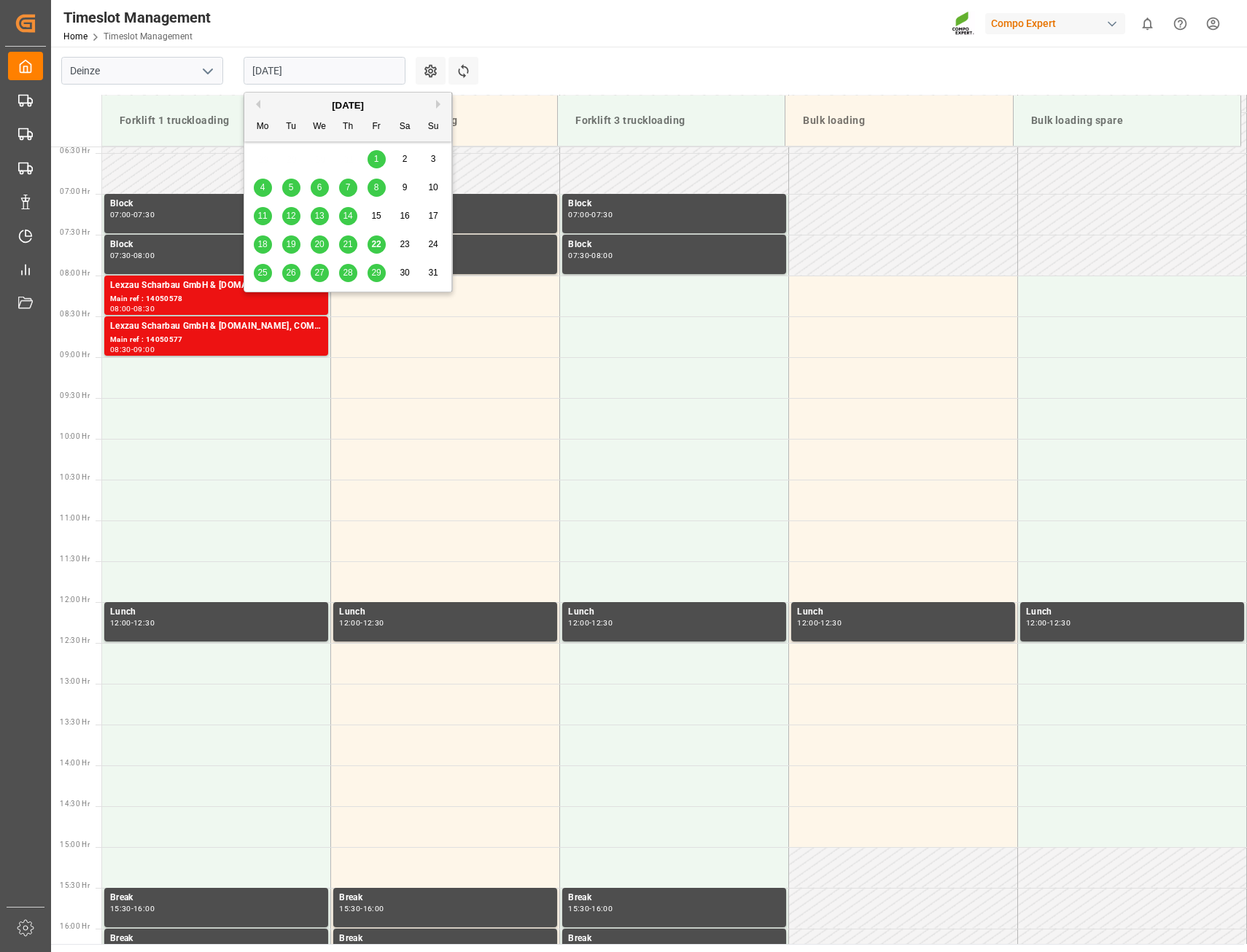
click at [258, 273] on span "25" at bounding box center [262, 273] width 10 height 10
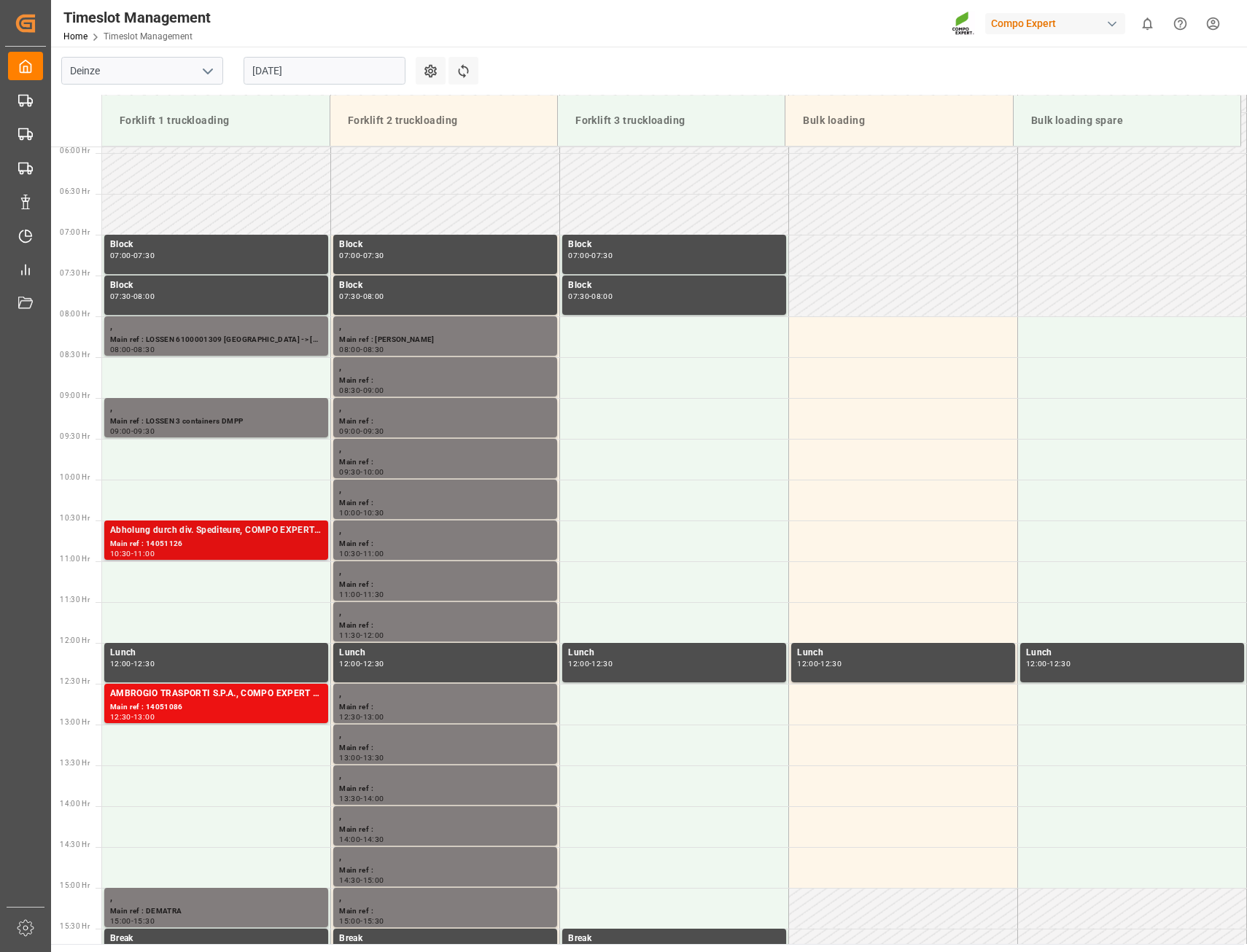
scroll to position [378, 0]
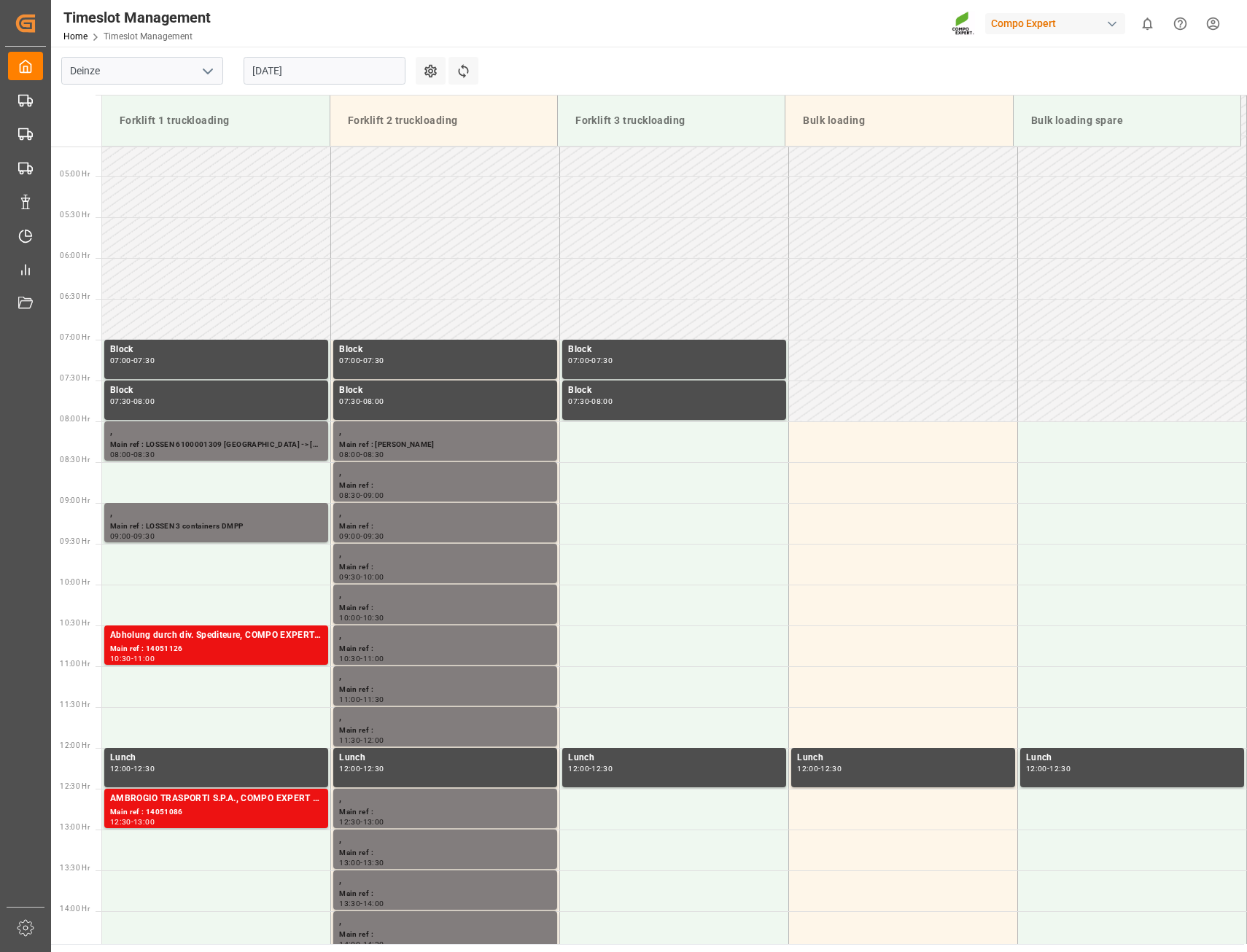
click at [371, 74] on input "[DATE]" at bounding box center [324, 71] width 162 height 28
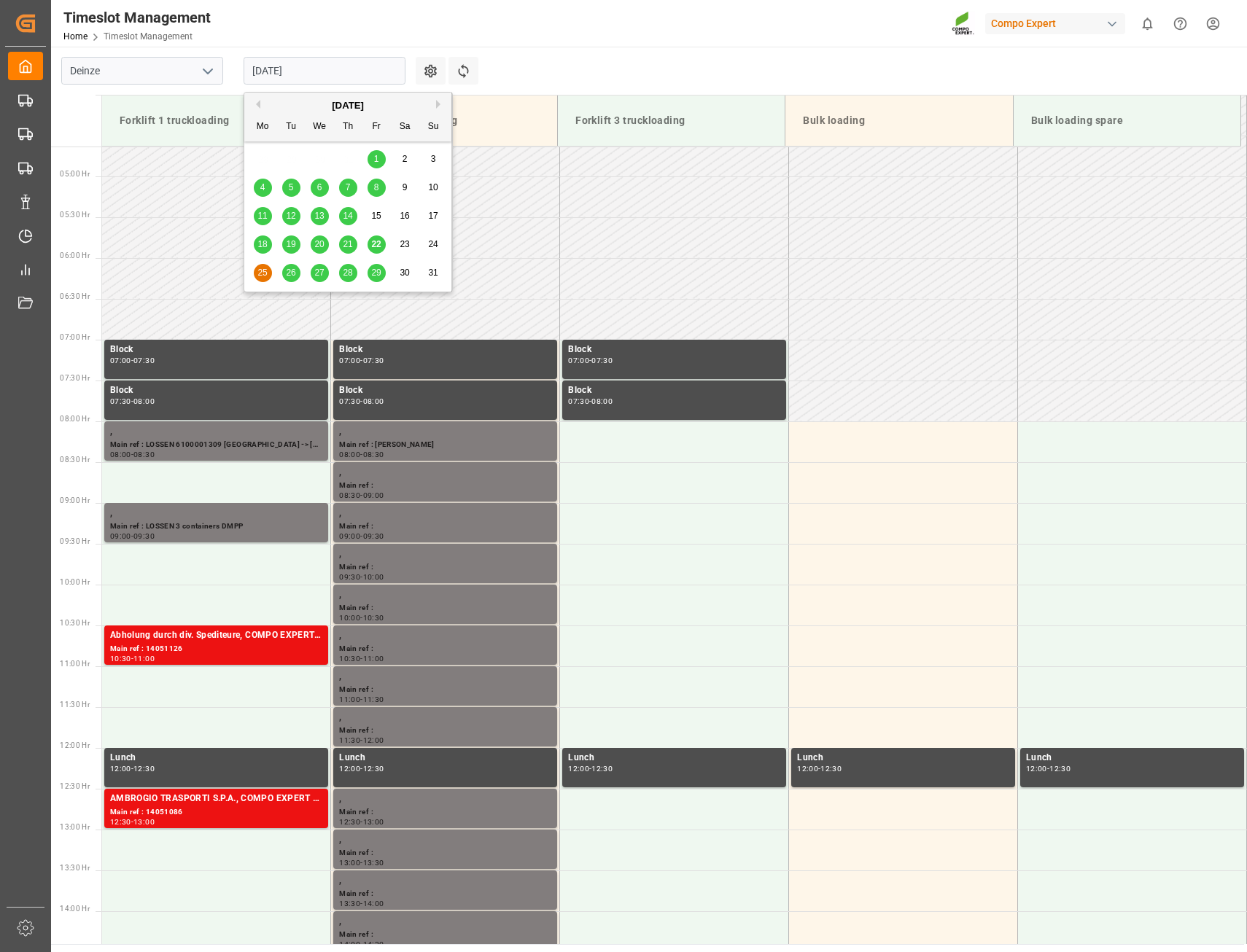
click at [287, 269] on span "26" at bounding box center [291, 273] width 10 height 10
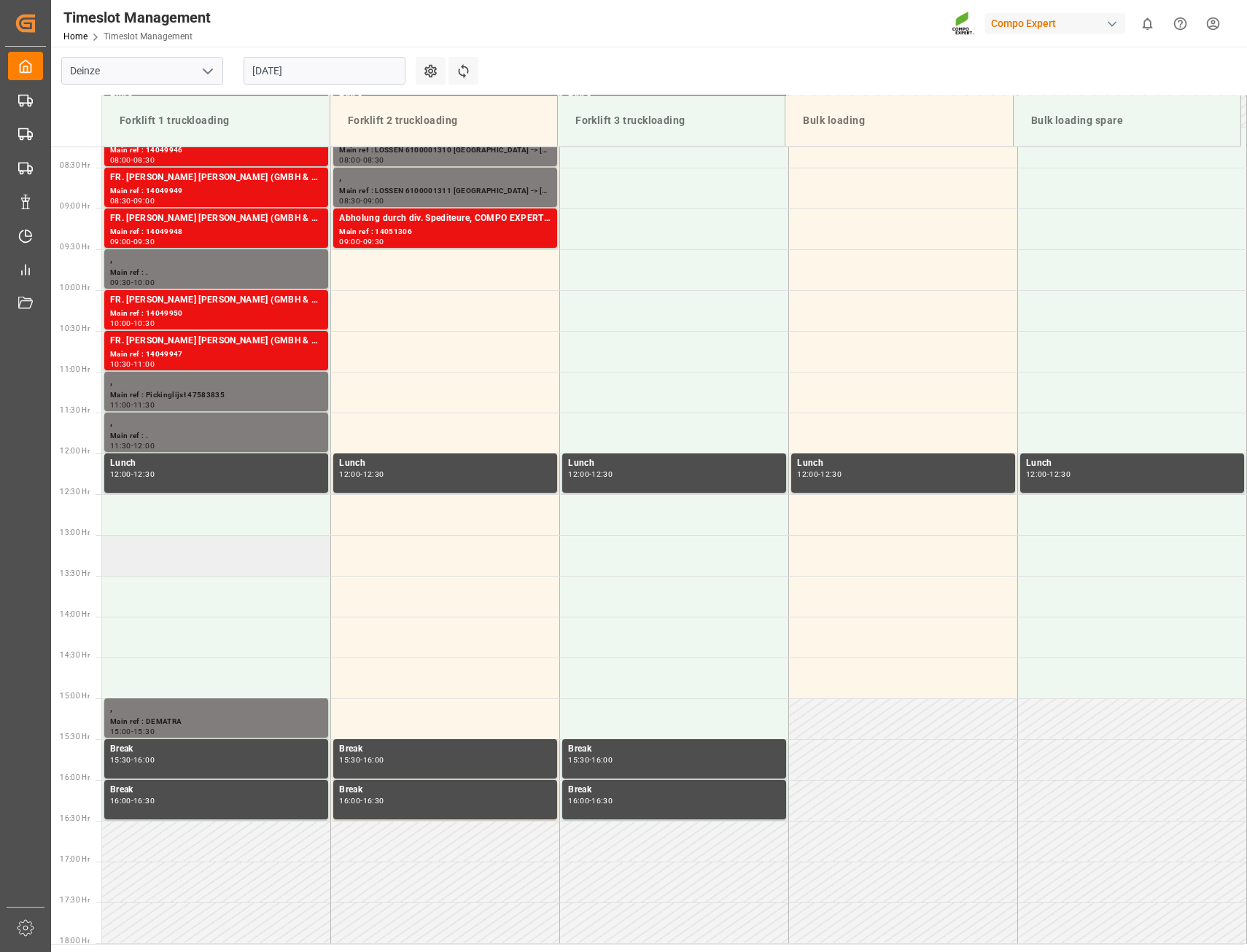
scroll to position [524, 0]
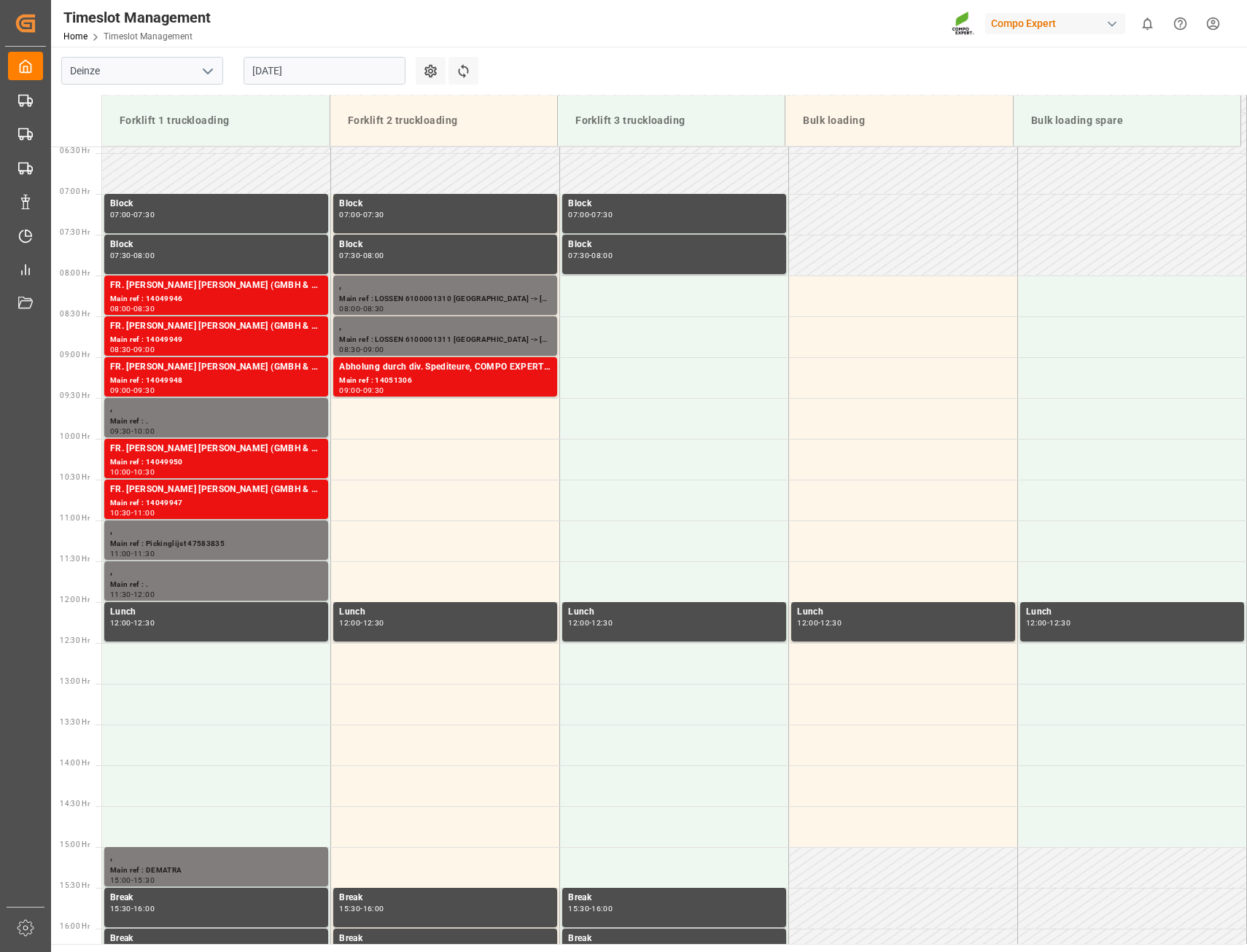
click at [336, 65] on input "[DATE]" at bounding box center [324, 71] width 162 height 28
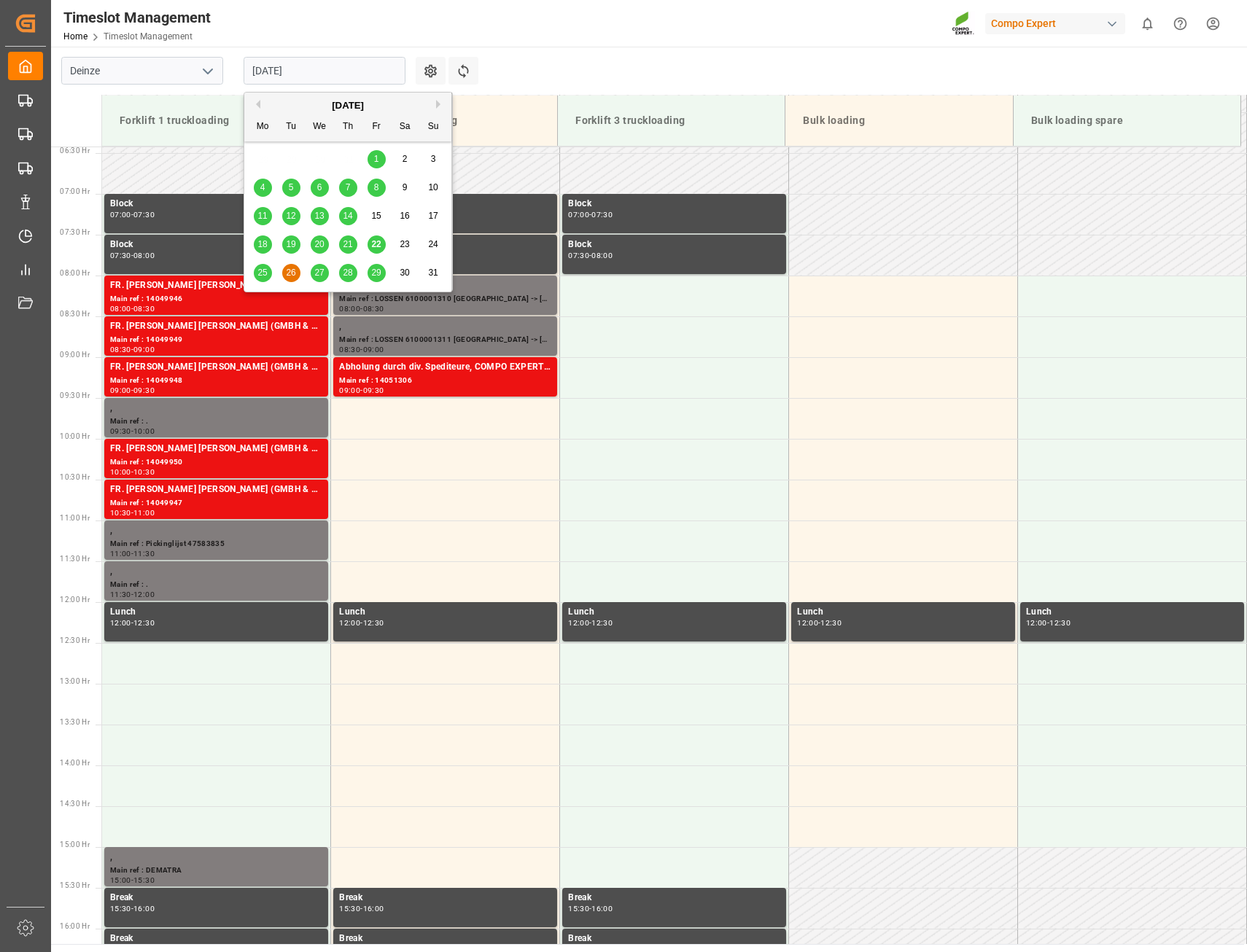
click at [319, 275] on span "27" at bounding box center [319, 273] width 10 height 10
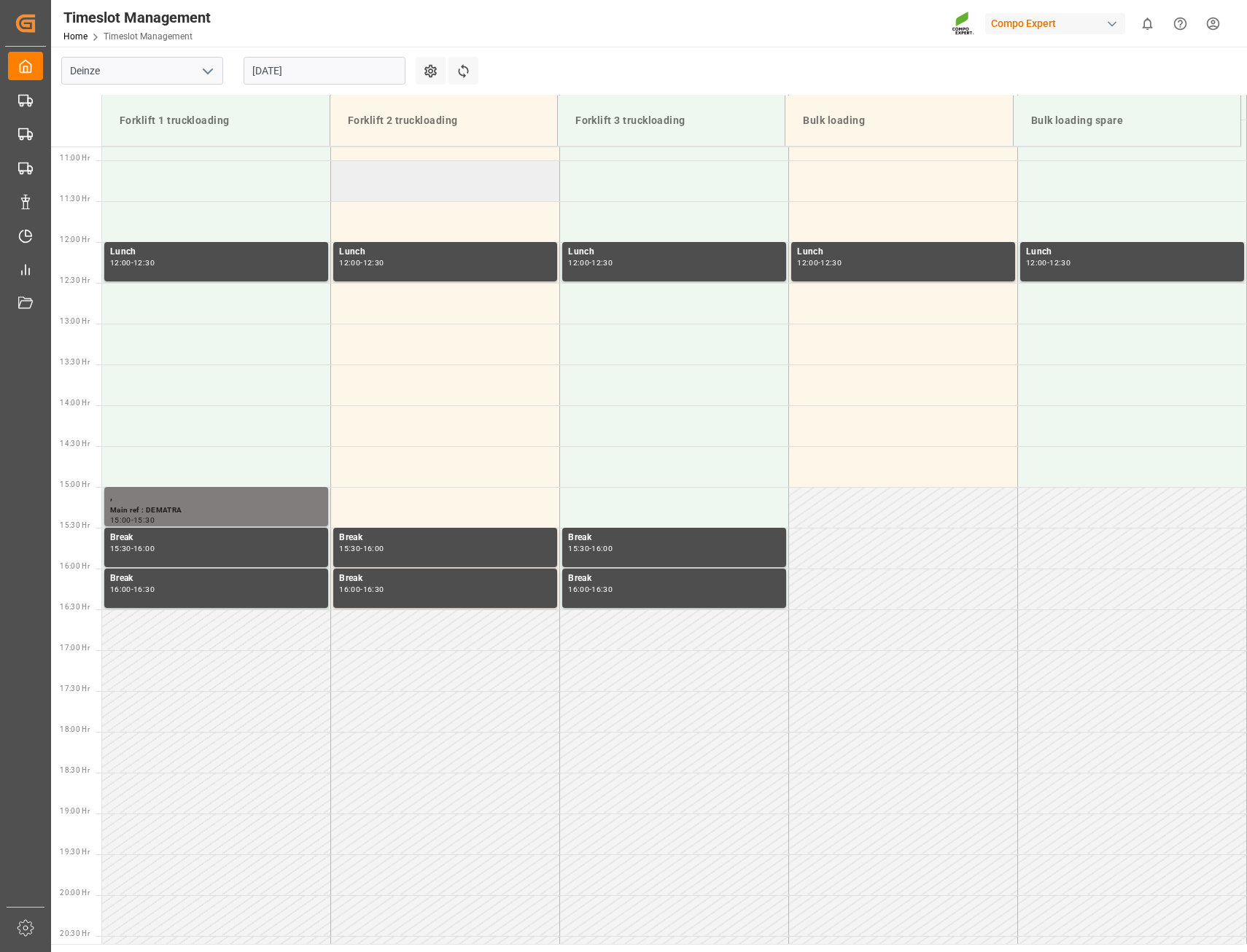
scroll to position [597, 0]
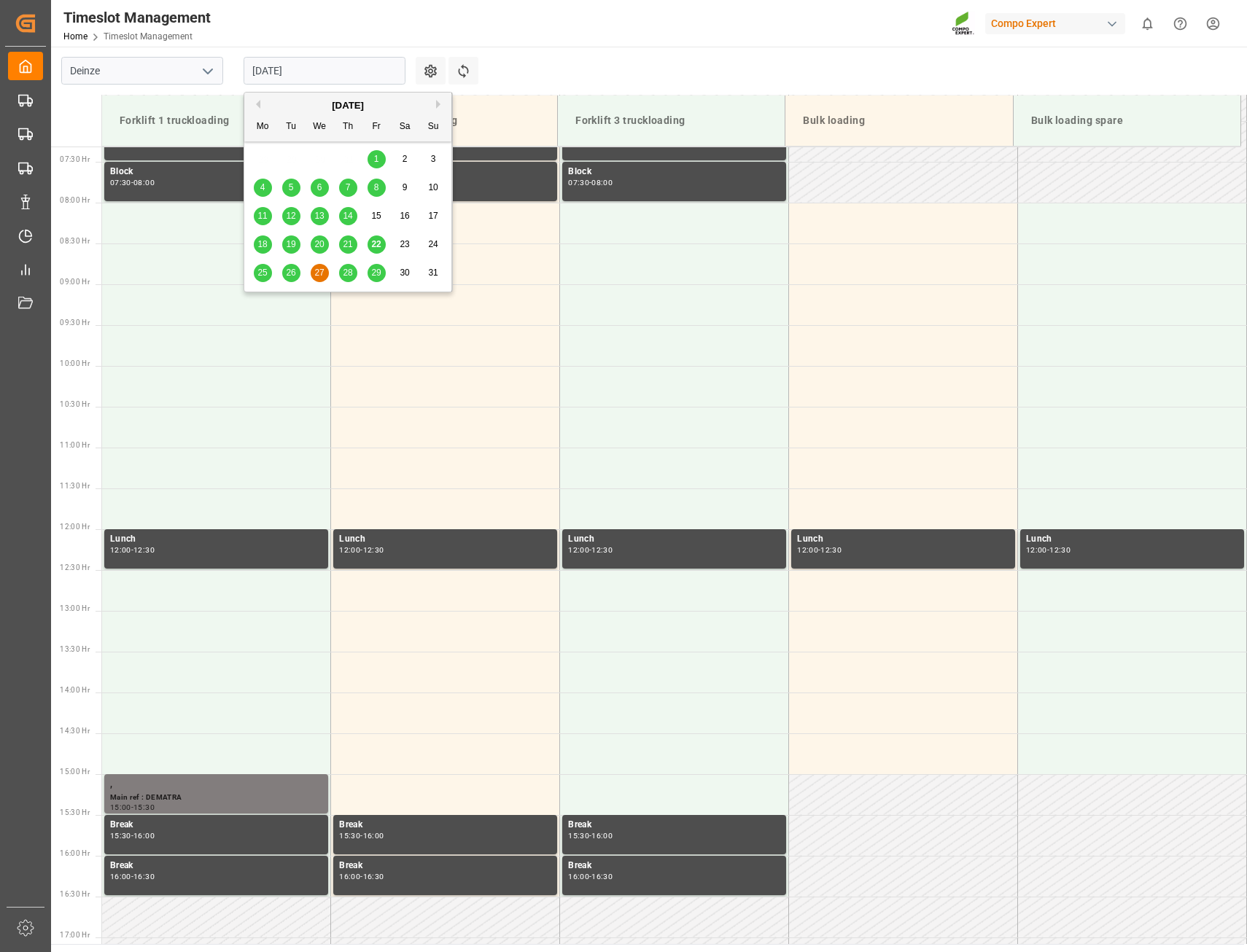
click at [365, 73] on input "[DATE]" at bounding box center [324, 71] width 162 height 28
click at [352, 269] on span "28" at bounding box center [348, 273] width 10 height 10
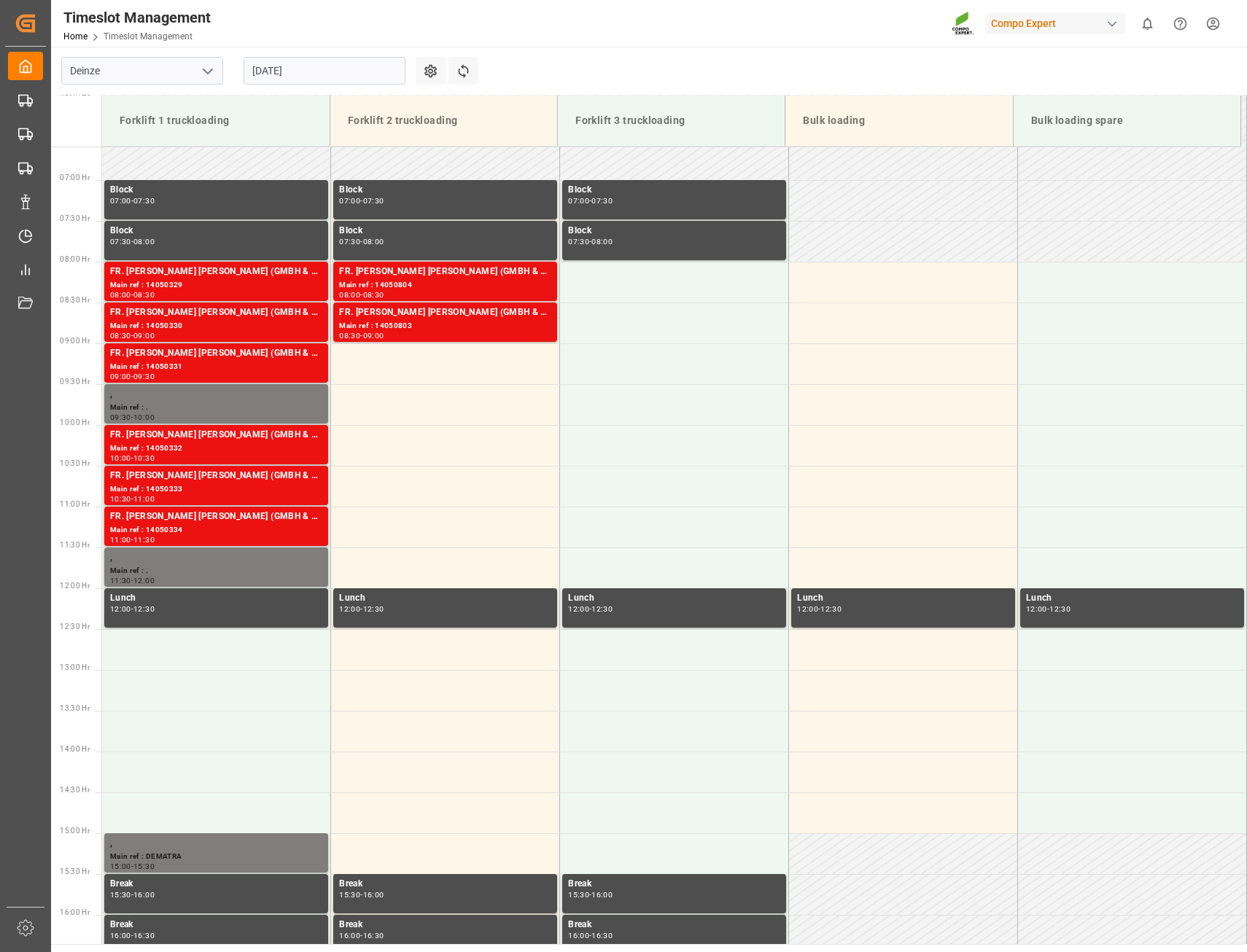
scroll to position [524, 0]
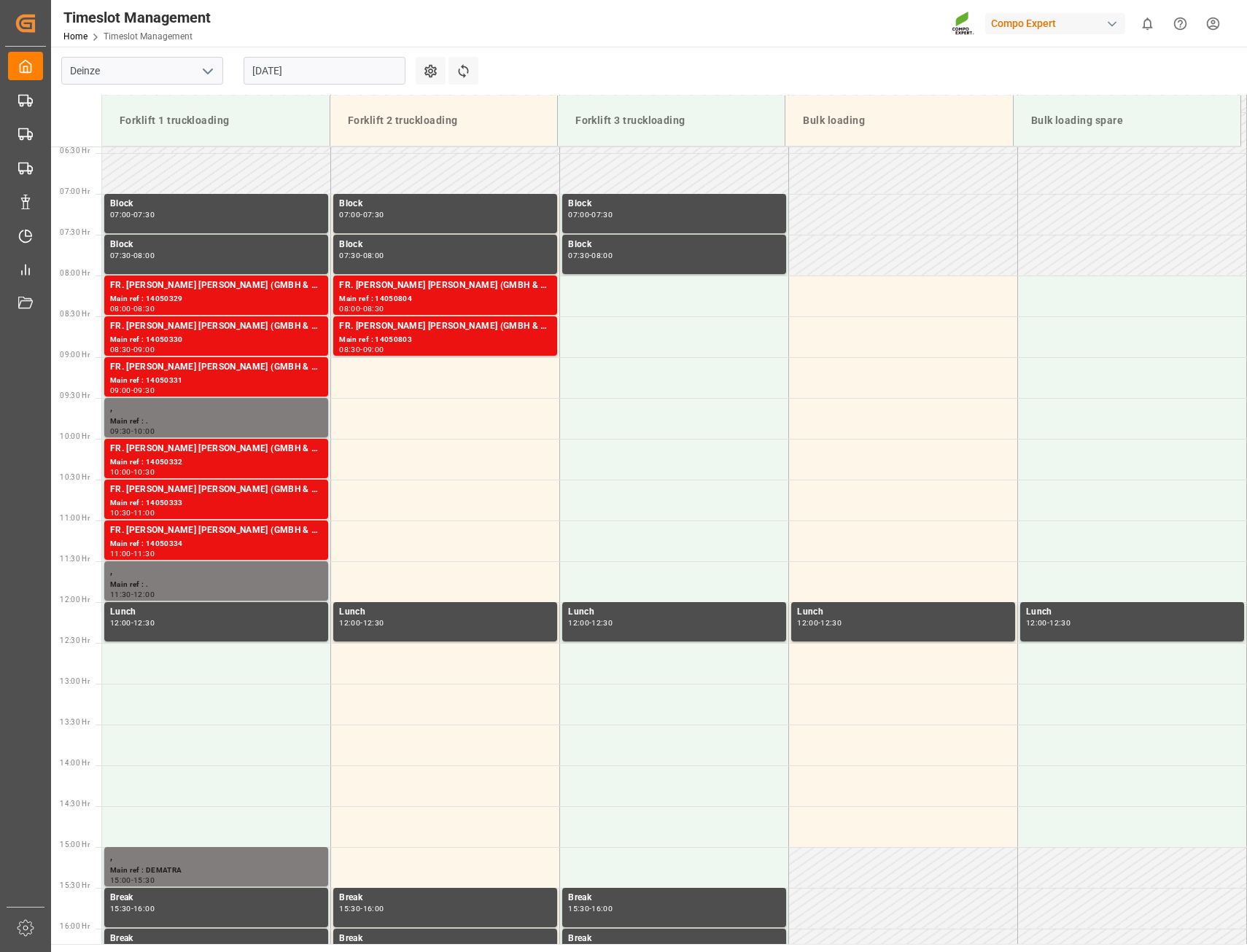
click at [359, 70] on input "[DATE]" at bounding box center [324, 71] width 162 height 28
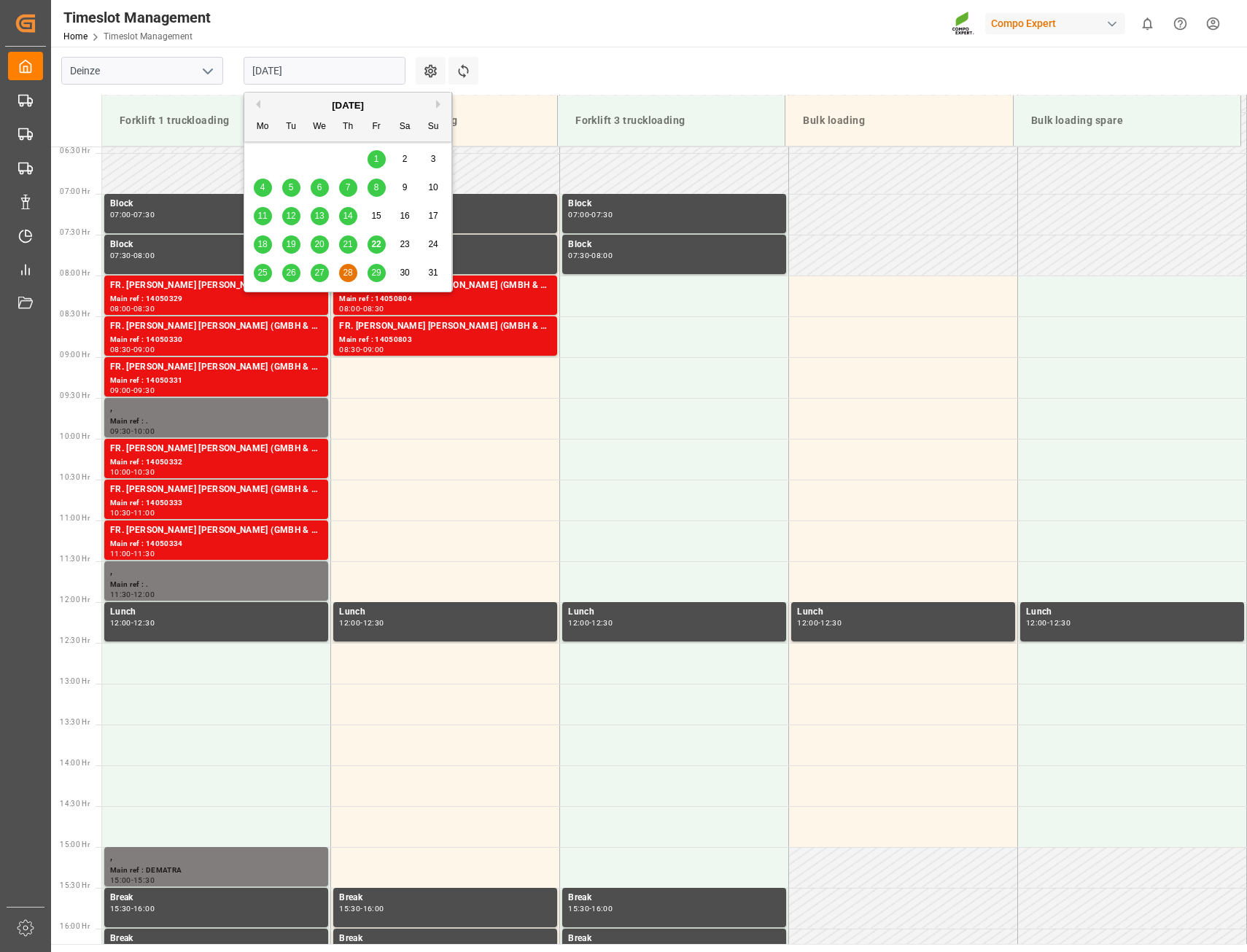
click at [374, 275] on span "29" at bounding box center [376, 273] width 10 height 10
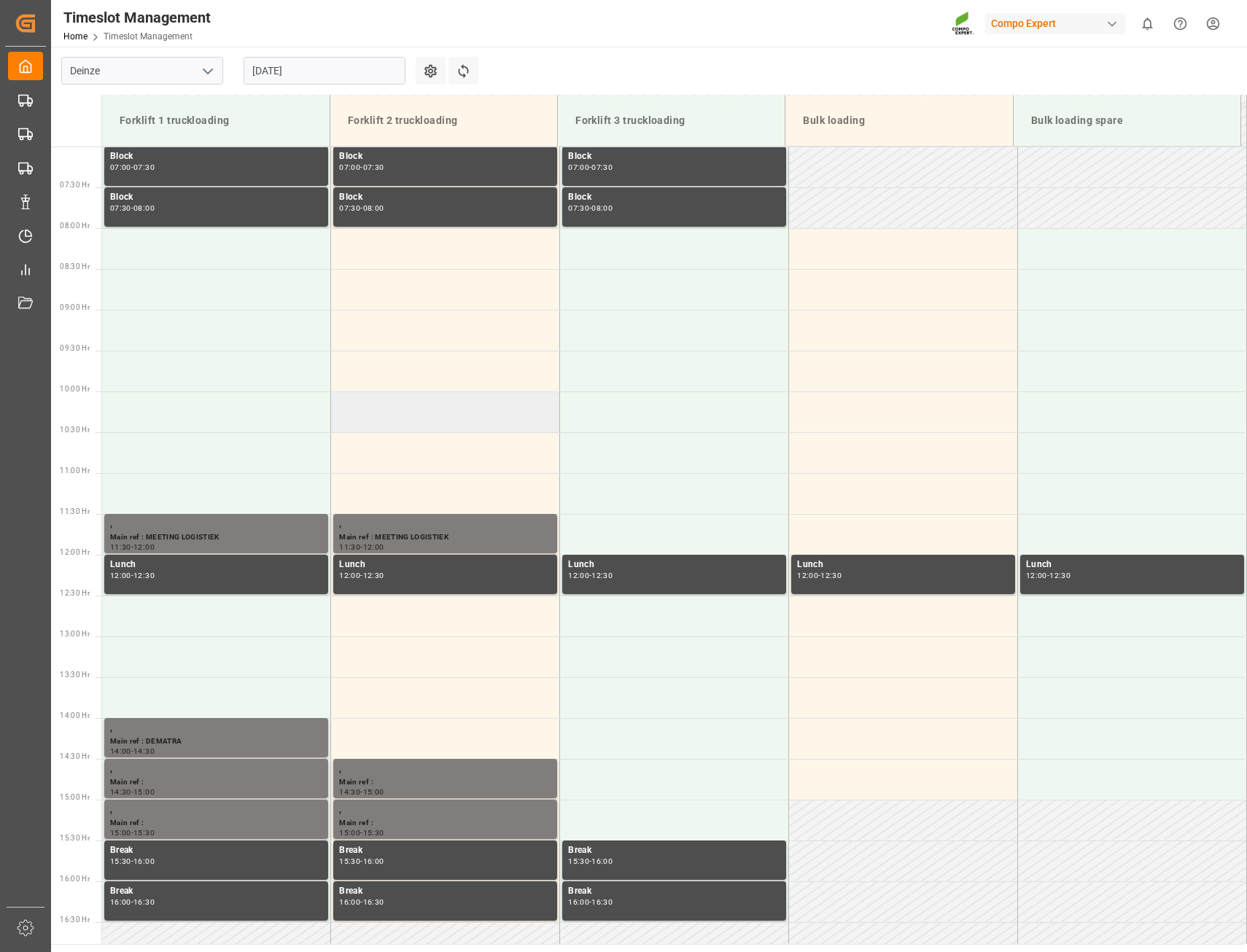
scroll to position [597, 0]
